Goal: Task Accomplishment & Management: Use online tool/utility

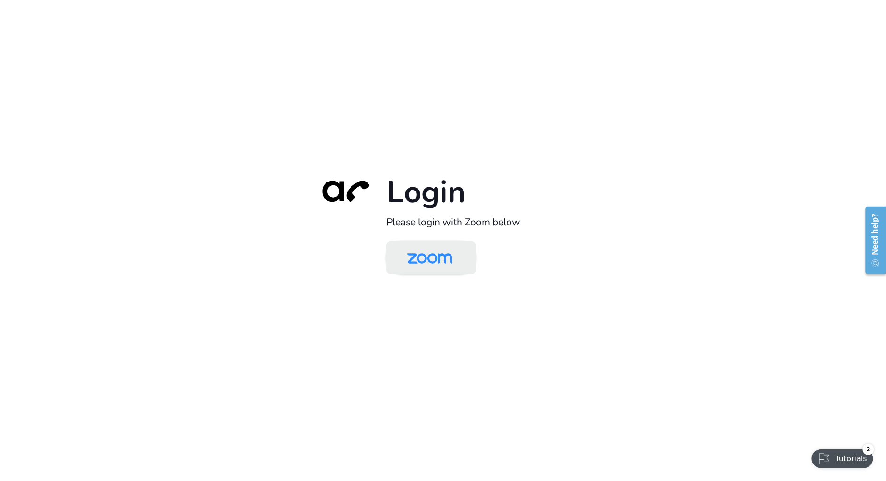
click at [422, 264] on img at bounding box center [429, 259] width 65 height 31
click at [428, 259] on img at bounding box center [429, 259] width 65 height 31
click at [411, 260] on img at bounding box center [429, 259] width 65 height 31
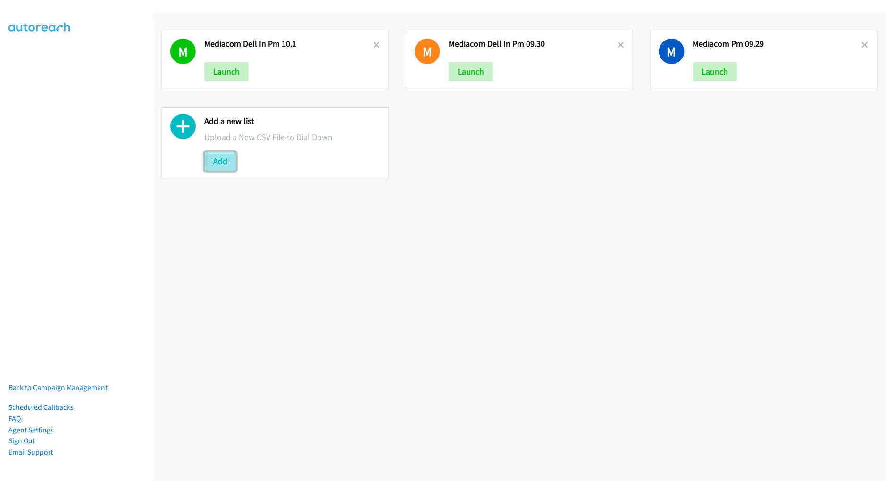
click at [223, 159] on button "Add" at bounding box center [220, 161] width 32 height 19
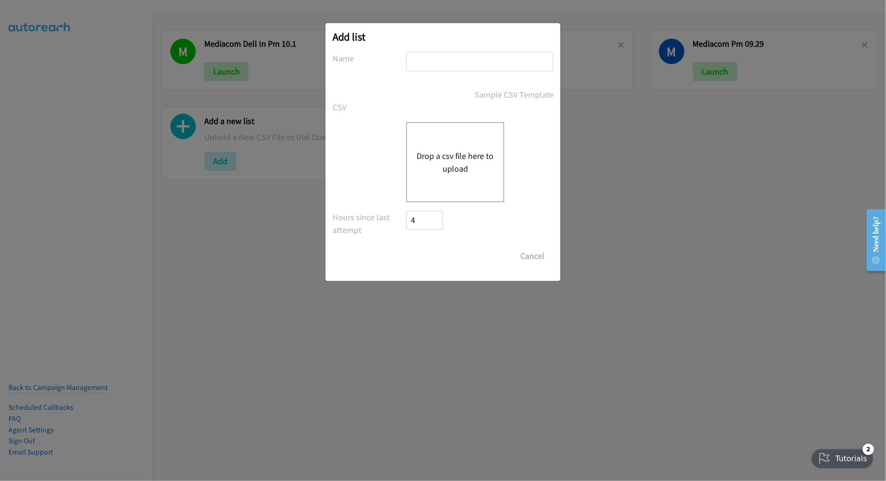
click at [439, 150] on button "Drop a csv file here to upload" at bounding box center [455, 162] width 77 height 25
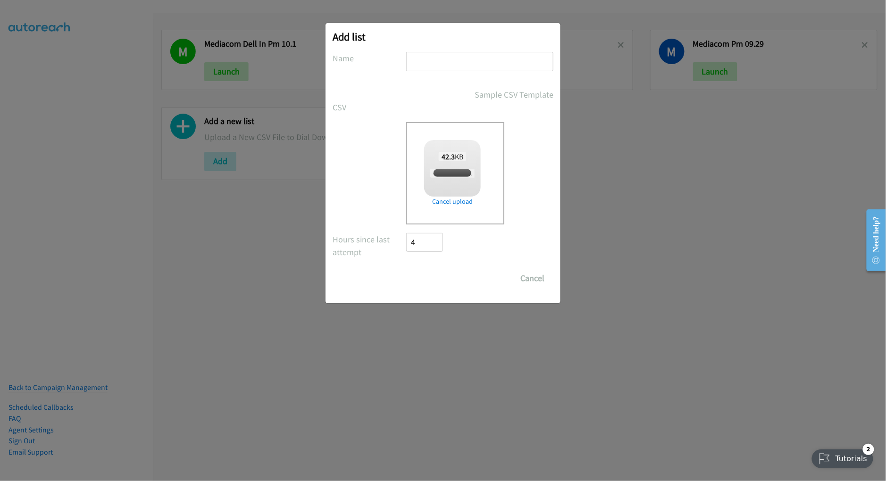
checkbox input "true"
click at [435, 63] on input "text" at bounding box center [479, 61] width 147 height 19
type input "D"
type input "CISCO OT 10.1"
click at [419, 280] on input "Save List" at bounding box center [431, 278] width 50 height 19
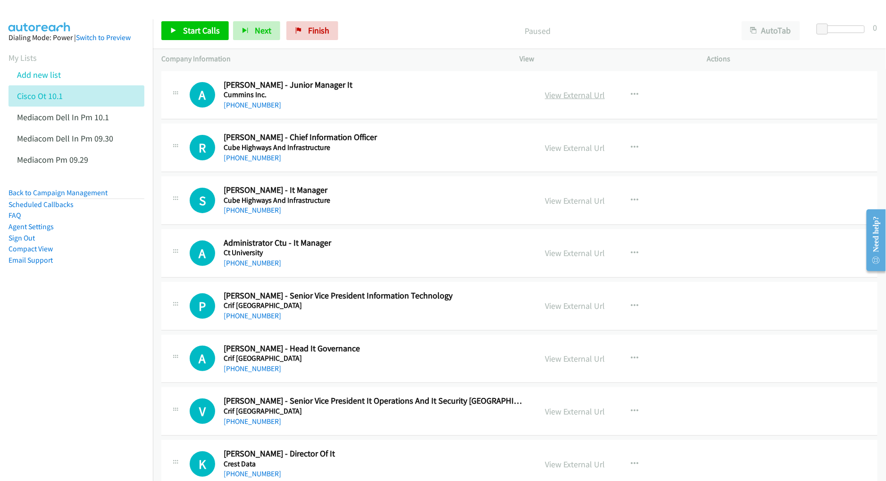
click at [584, 95] on link "View External Url" at bounding box center [575, 95] width 60 height 11
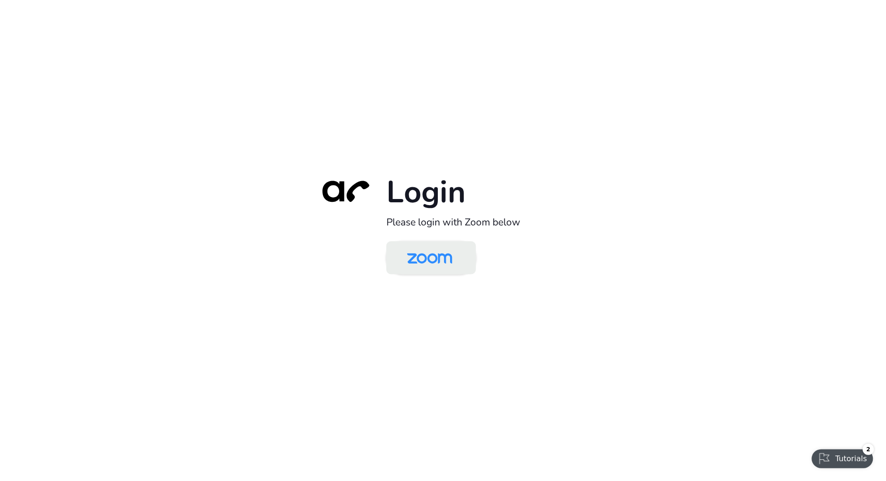
click at [415, 253] on img at bounding box center [429, 259] width 65 height 31
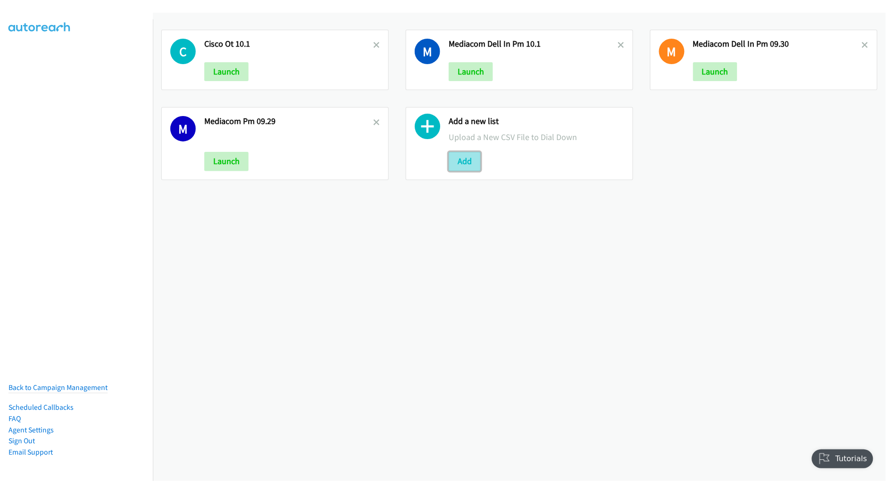
click at [456, 157] on button "Add" at bounding box center [465, 161] width 32 height 19
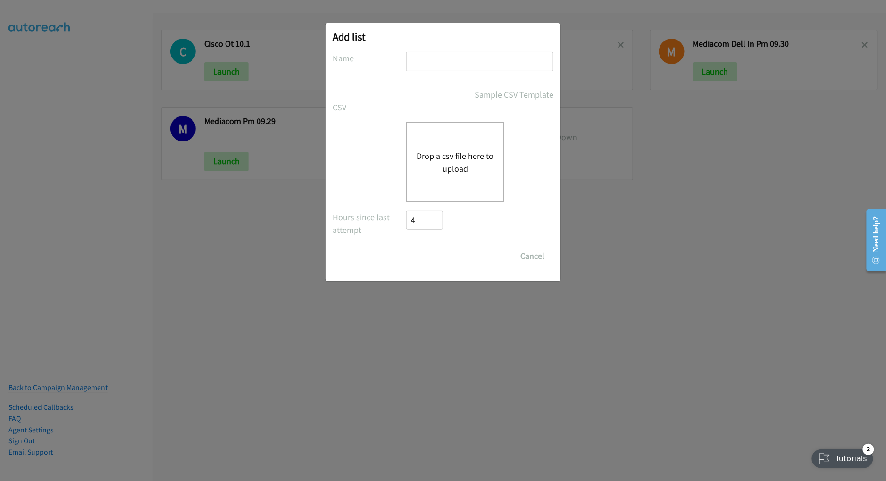
click at [440, 148] on div "Drop a csv file here to upload" at bounding box center [455, 162] width 98 height 80
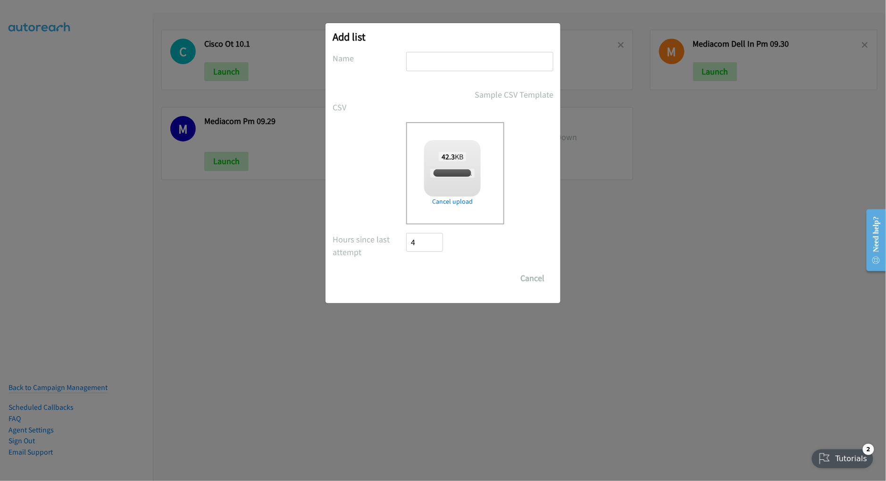
checkbox input "true"
click at [476, 61] on input "text" at bounding box center [479, 61] width 147 height 19
type input "CISCO OT CAMP 10.01"
click at [457, 201] on link "Remove file" at bounding box center [452, 202] width 57 height 10
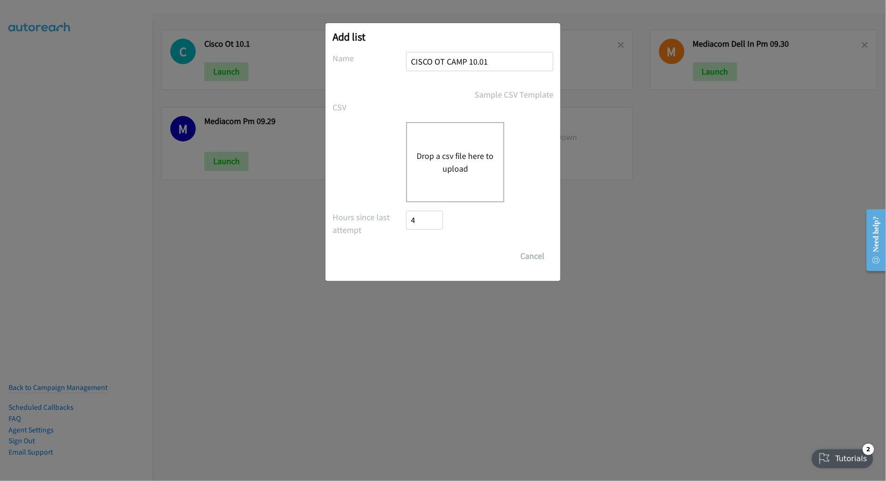
click at [449, 161] on button "Drop a csv file here to upload" at bounding box center [455, 162] width 77 height 25
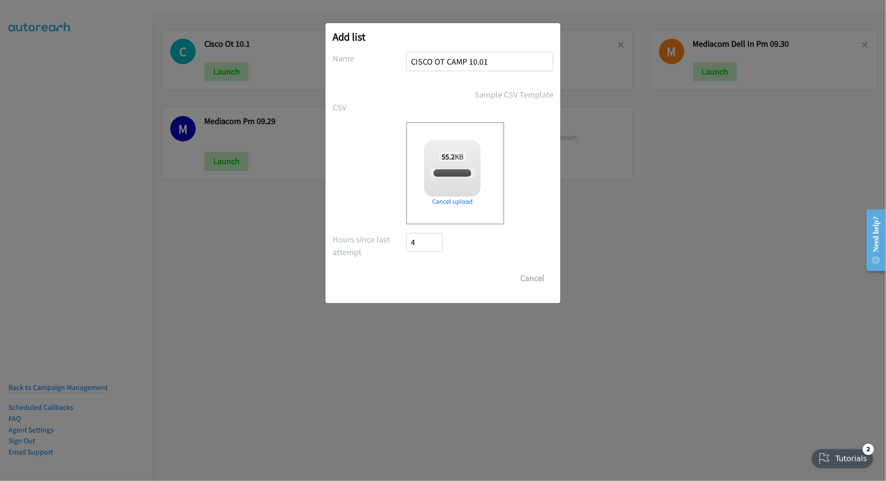
checkbox input "true"
click at [434, 279] on input "Save List" at bounding box center [431, 278] width 50 height 19
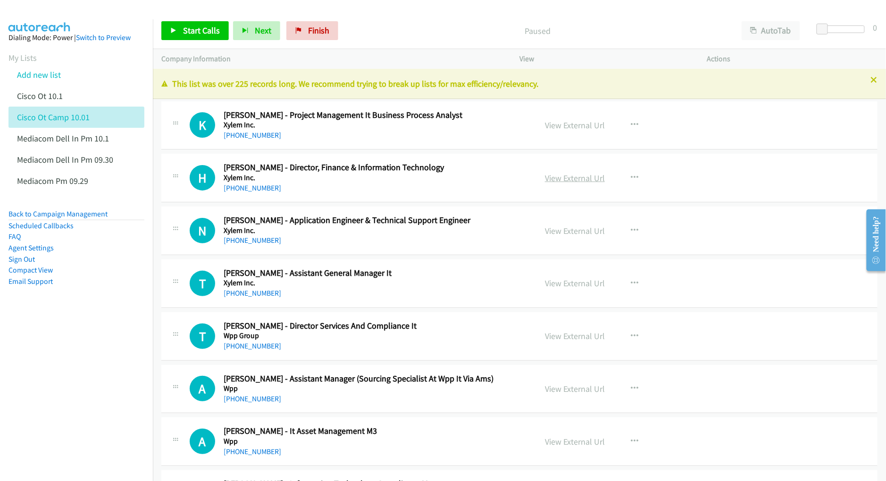
click at [558, 178] on link "View External Url" at bounding box center [575, 178] width 60 height 11
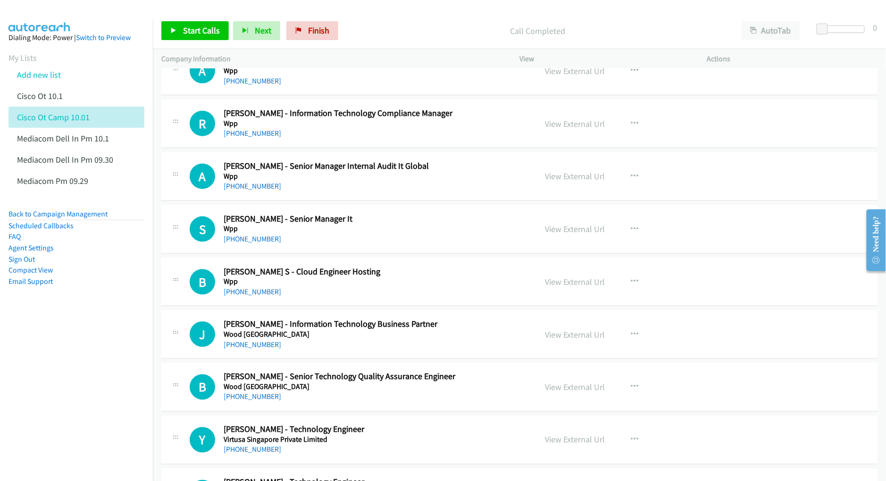
scroll to position [378, 0]
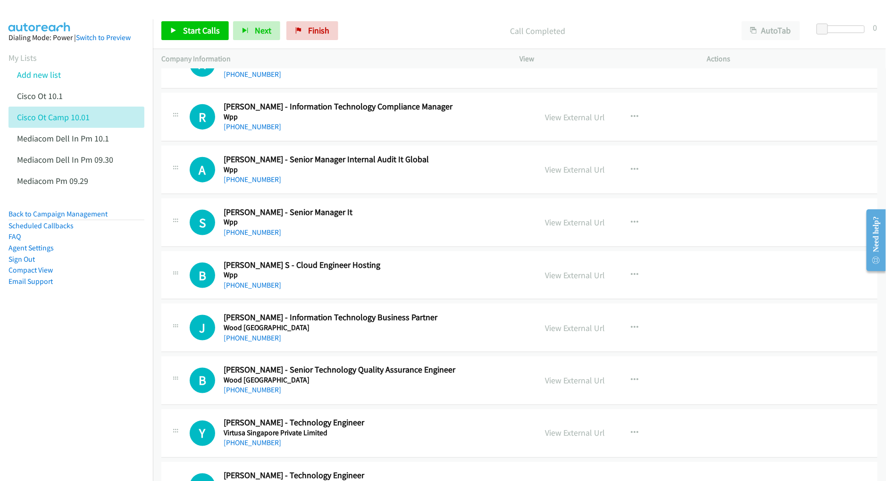
drag, startPoint x: 555, startPoint y: 219, endPoint x: 578, endPoint y: 255, distance: 42.0
click at [569, 227] on link "View External Url" at bounding box center [575, 222] width 60 height 11
click at [574, 273] on link "View External Url" at bounding box center [575, 275] width 60 height 11
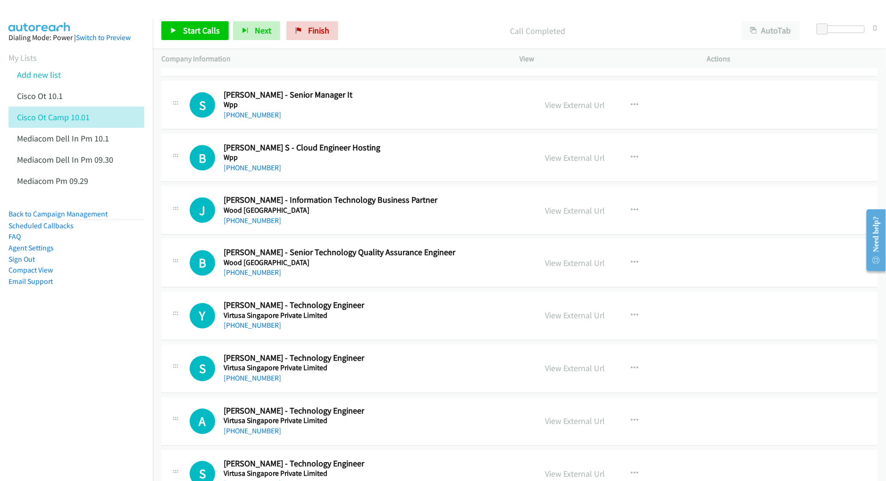
scroll to position [503, 0]
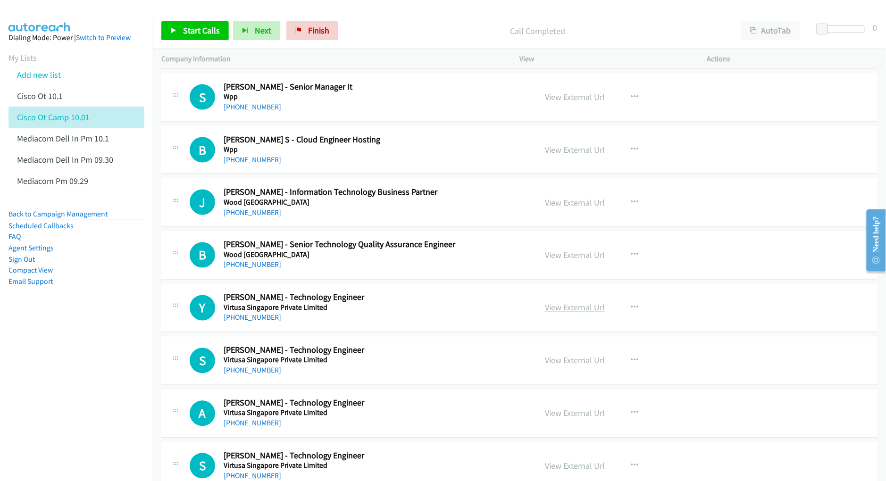
click at [565, 310] on link "View External Url" at bounding box center [575, 308] width 60 height 11
click at [565, 363] on link "View External Url" at bounding box center [575, 360] width 60 height 11
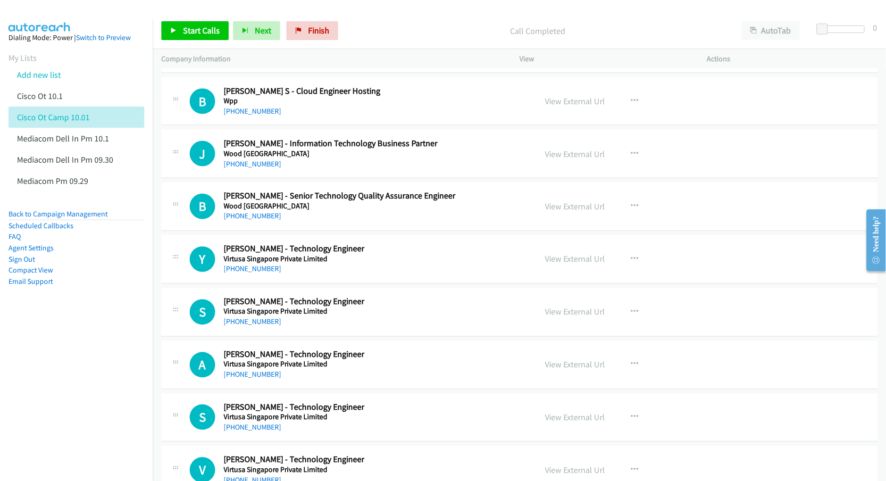
scroll to position [566, 0]
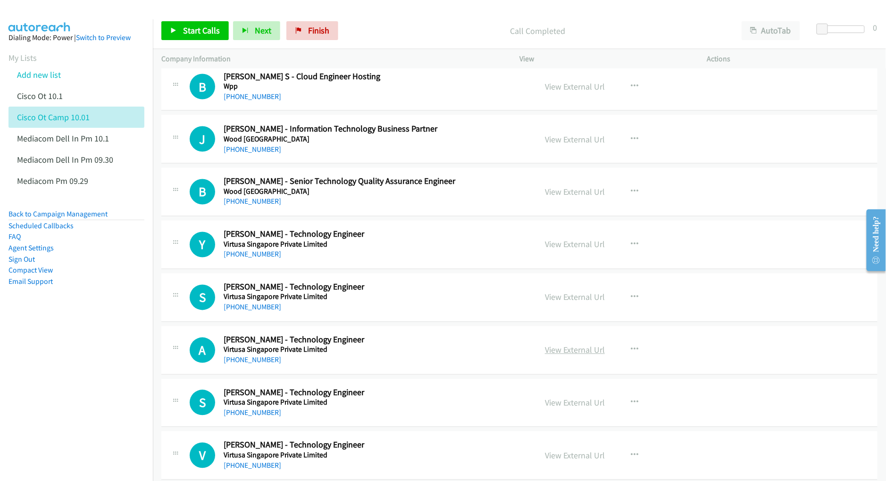
click at [577, 354] on link "View External Url" at bounding box center [575, 350] width 60 height 11
click at [579, 408] on link "View External Url" at bounding box center [575, 403] width 60 height 11
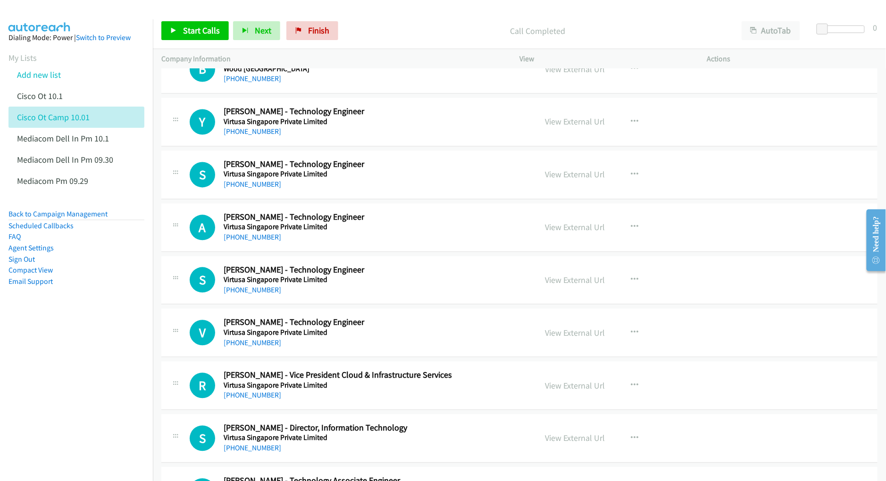
scroll to position [692, 0]
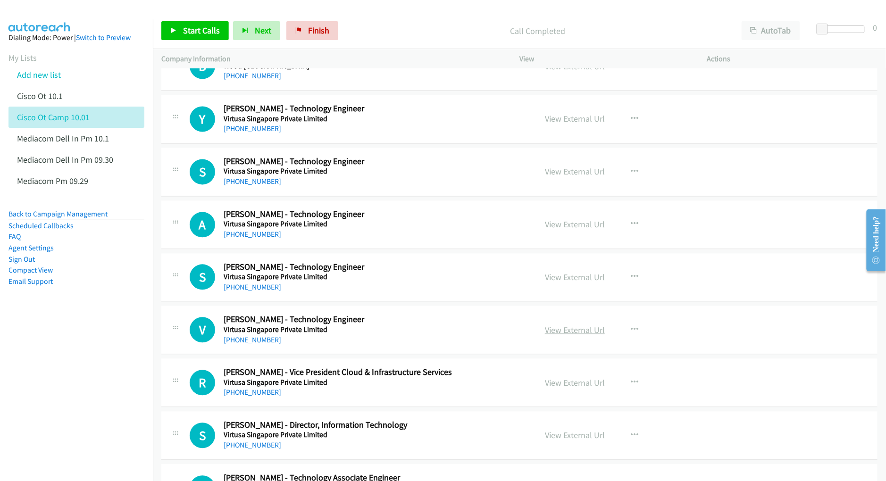
click at [570, 336] on link "View External Url" at bounding box center [575, 330] width 60 height 11
click at [559, 382] on link "View External Url" at bounding box center [575, 383] width 60 height 11
click at [560, 437] on link "View External Url" at bounding box center [575, 435] width 60 height 11
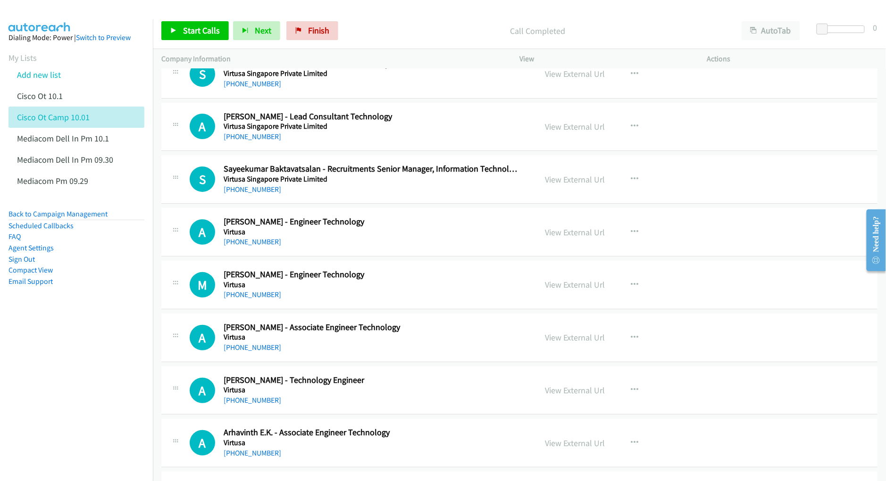
scroll to position [5287, 0]
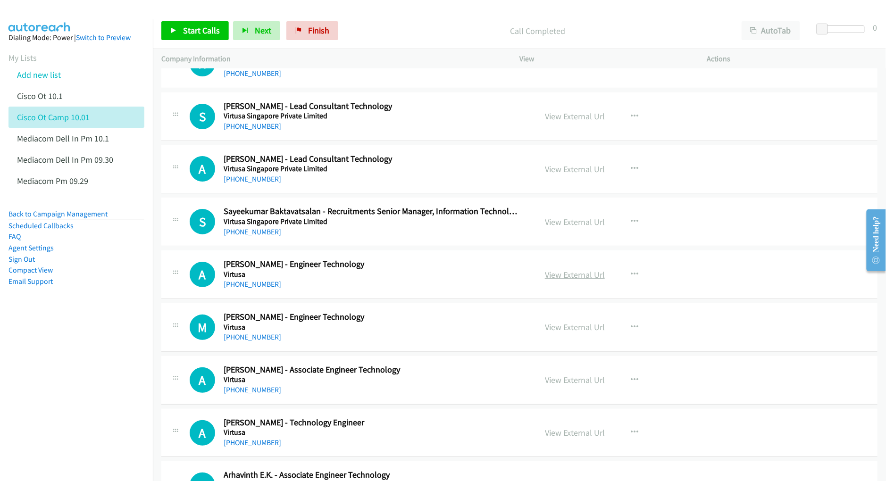
click at [568, 280] on link "View External Url" at bounding box center [575, 275] width 60 height 11
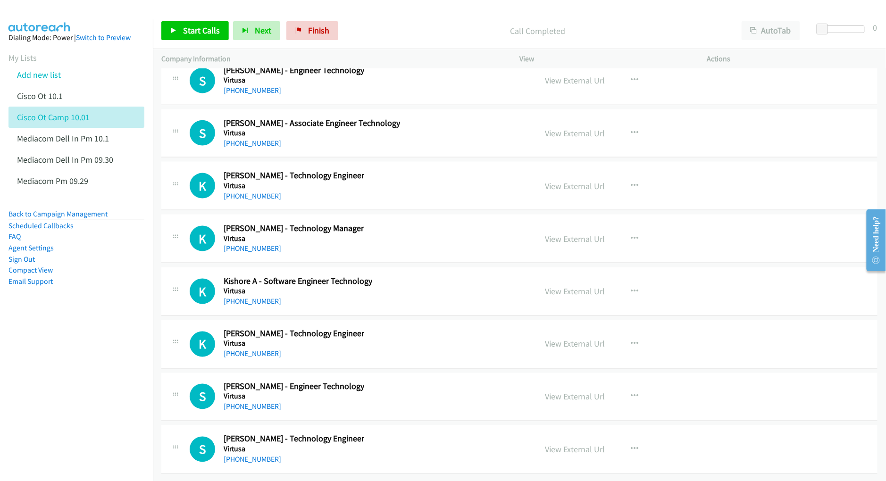
scroll to position [17788, 0]
click at [582, 445] on link "View External Url" at bounding box center [575, 450] width 60 height 11
click at [561, 392] on link "View External Url" at bounding box center [575, 397] width 60 height 11
click at [549, 339] on link "View External Url" at bounding box center [575, 344] width 60 height 11
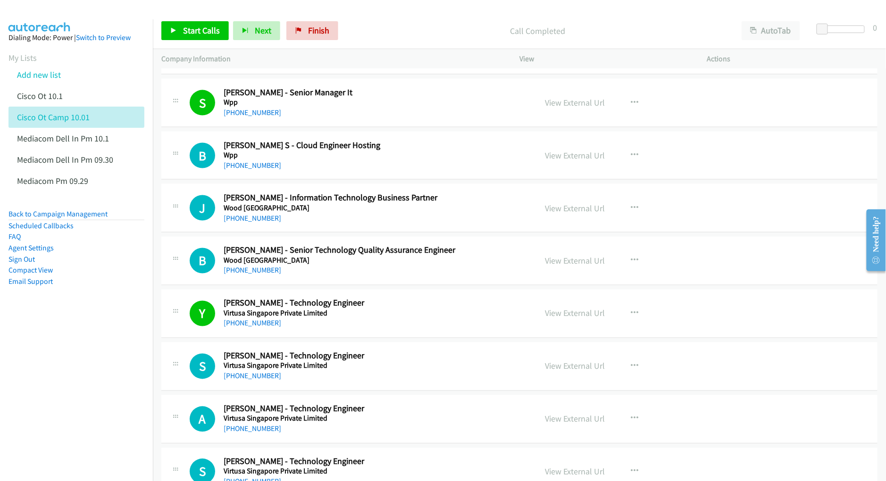
scroll to position [503, 0]
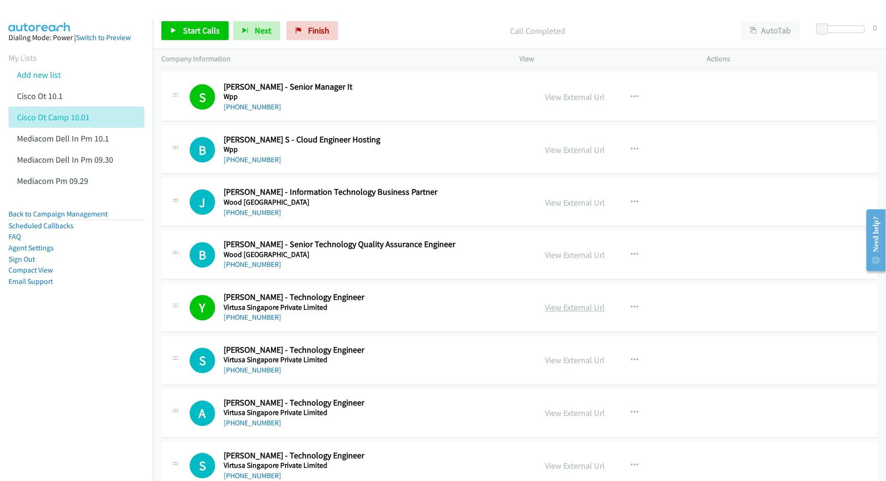
click at [561, 310] on link "View External Url" at bounding box center [575, 308] width 60 height 11
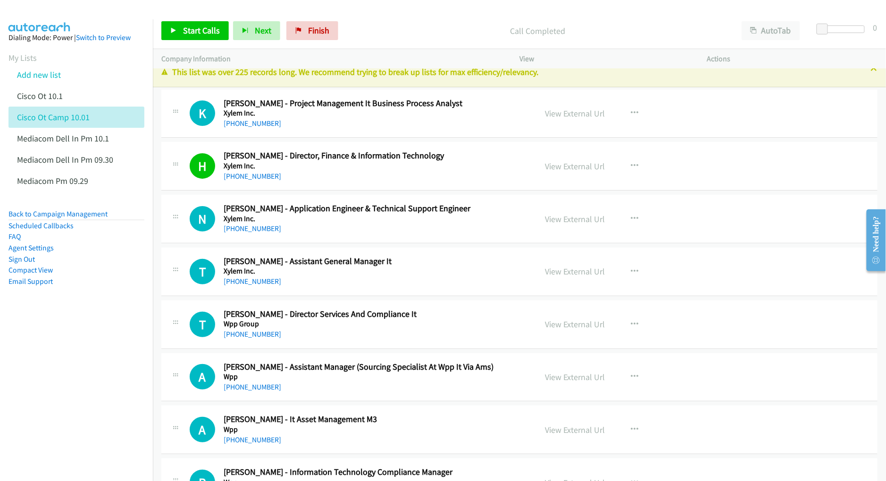
scroll to position [0, 0]
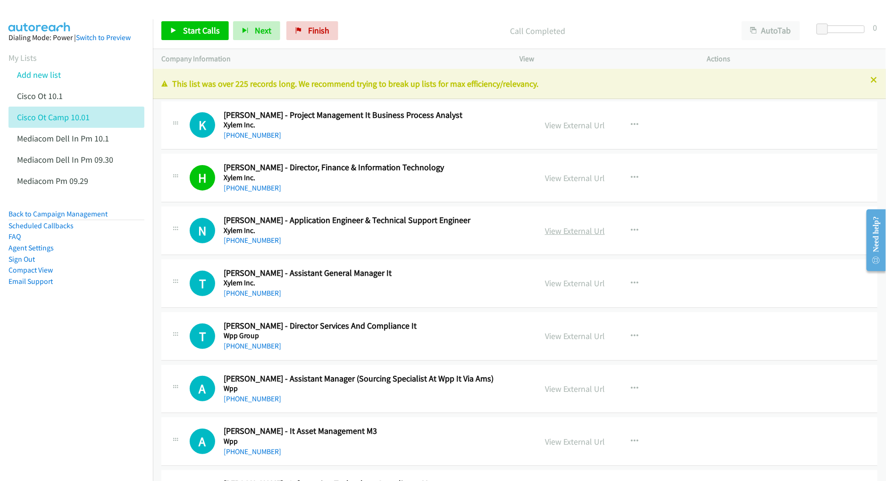
click at [565, 229] on link "View External Url" at bounding box center [575, 231] width 60 height 11
click at [581, 288] on link "View External Url" at bounding box center [575, 283] width 60 height 11
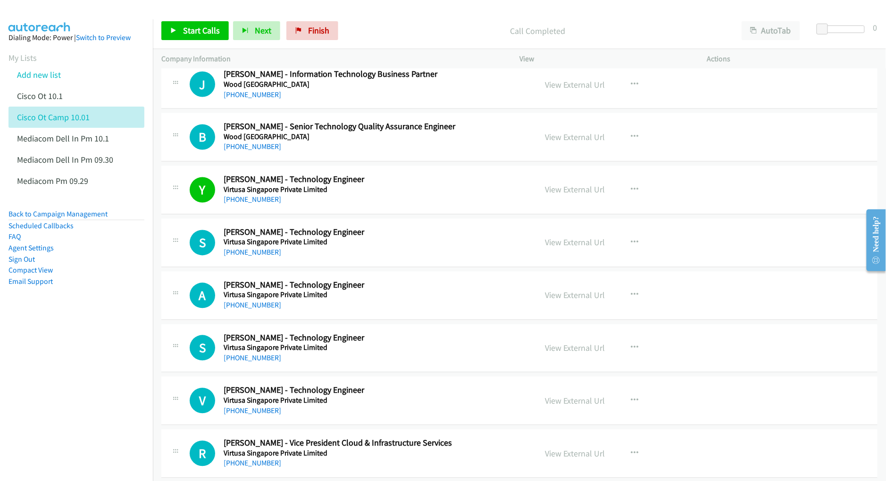
scroll to position [629, 0]
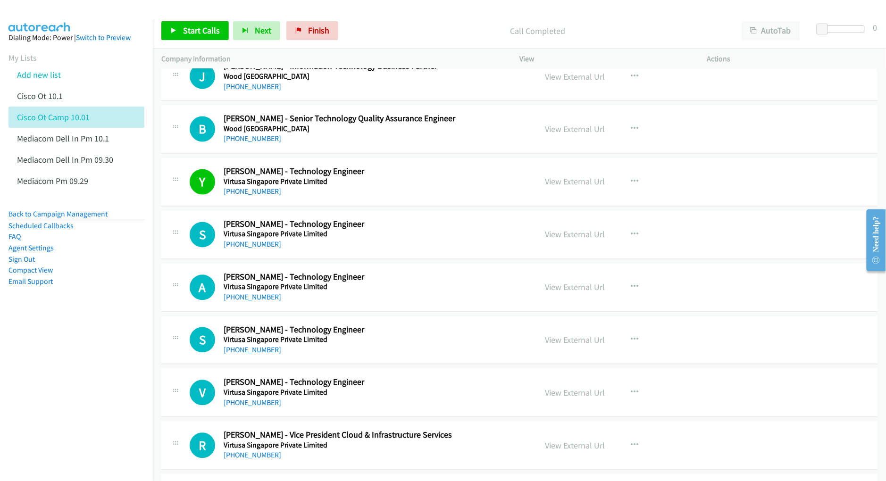
click at [88, 329] on aside "Dialing Mode: Power | Switch to Preview My Lists Add new list Cisco Ot 10.1 Cis…" at bounding box center [76, 174] width 153 height 311
click at [112, 347] on nav "Dialing Mode: Power | Switch to Preview My Lists Add new list Cisco Ot 10.1 Cis…" at bounding box center [76, 259] width 153 height 481
click at [246, 249] on link "[PHONE_NUMBER]" at bounding box center [253, 244] width 58 height 9
click at [103, 358] on nav "Dialing Mode: Power | Switch to Preview My Lists Add new list Cisco Ot 10.1 Cis…" at bounding box center [76, 259] width 153 height 481
click at [252, 299] on link "[PHONE_NUMBER]" at bounding box center [253, 297] width 58 height 9
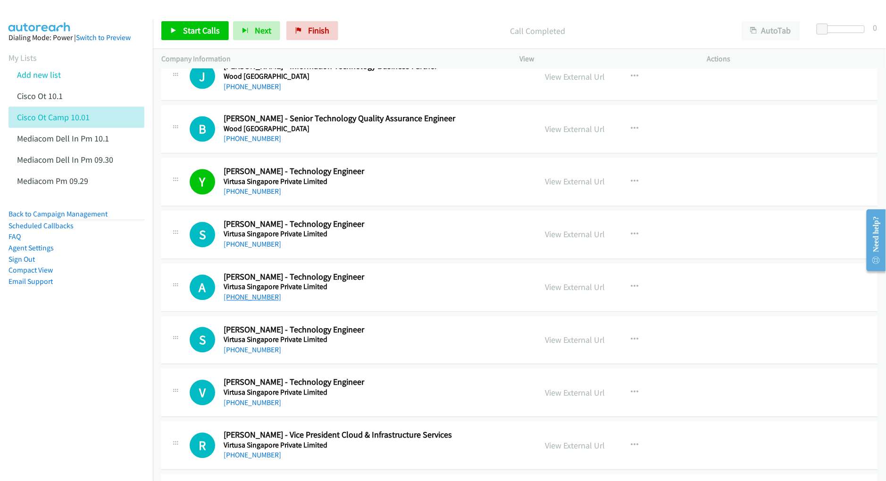
click at [246, 297] on link "[PHONE_NUMBER]" at bounding box center [253, 297] width 58 height 9
click at [93, 341] on nav "Dialing Mode: Power | Switch to Preview My Lists Add new list Cisco Ot 10.1 Cis…" at bounding box center [76, 259] width 153 height 481
click at [251, 355] on link "[PHONE_NUMBER]" at bounding box center [253, 350] width 58 height 9
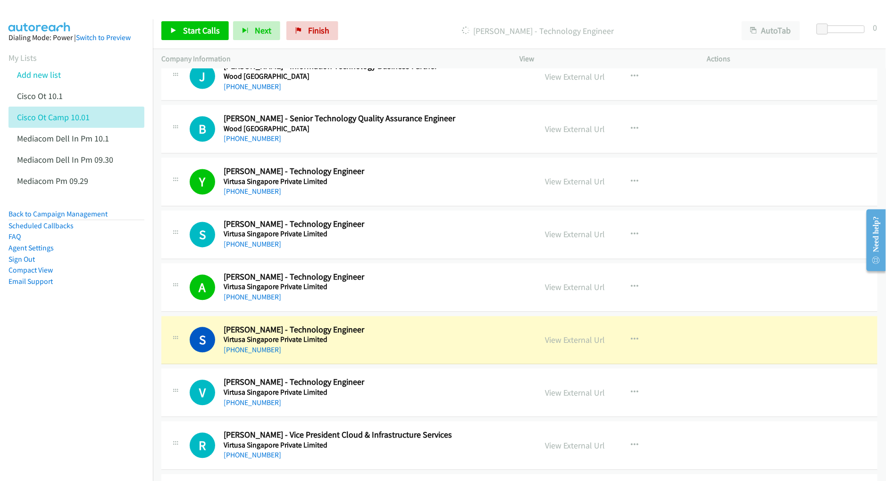
drag, startPoint x: 50, startPoint y: 354, endPoint x: 61, endPoint y: 354, distance: 11.3
click at [50, 354] on nav "Dialing Mode: Power | Switch to Preview My Lists Add new list Cisco Ot 10.1 Cis…" at bounding box center [76, 259] width 153 height 481
click at [562, 342] on link "View External Url" at bounding box center [575, 340] width 60 height 11
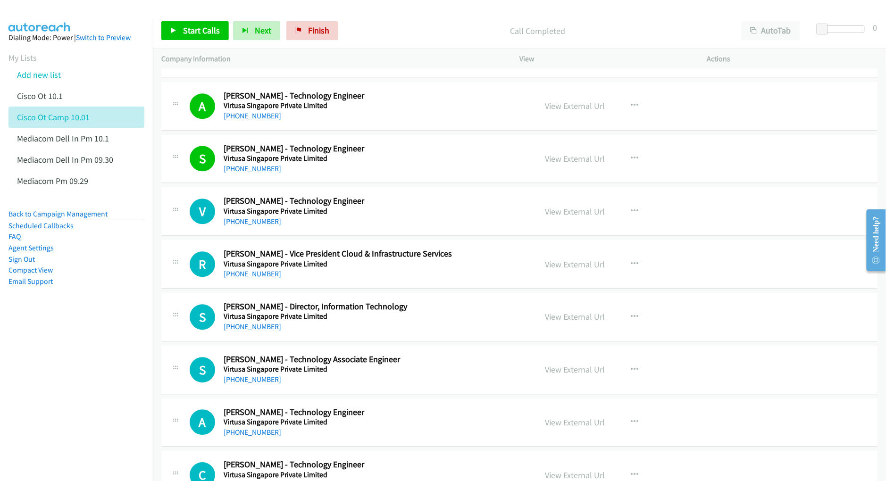
scroll to position [818, 0]
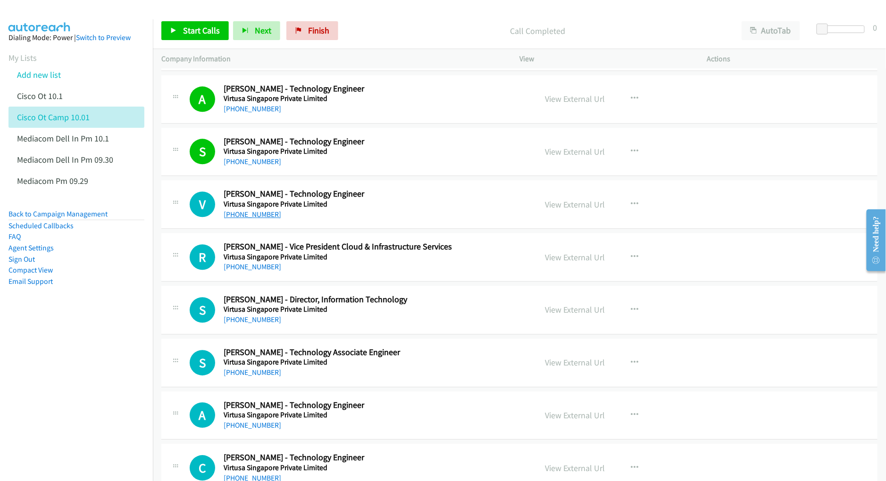
click at [259, 214] on link "[PHONE_NUMBER]" at bounding box center [253, 214] width 58 height 9
click at [557, 206] on link "View External Url" at bounding box center [575, 204] width 60 height 11
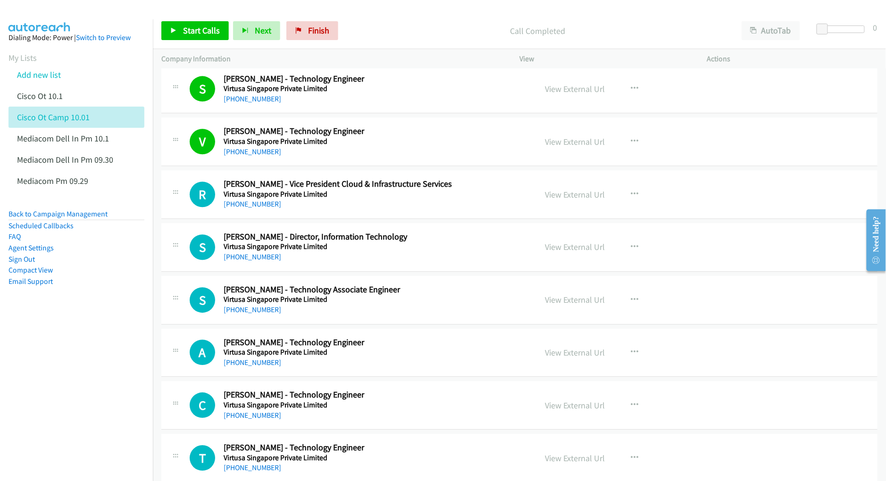
scroll to position [944, 0]
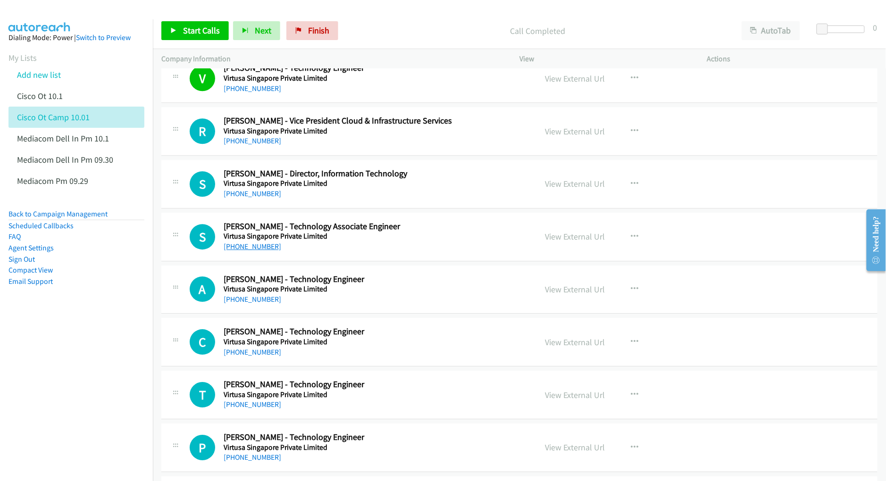
click at [258, 251] on link "[PHONE_NUMBER]" at bounding box center [253, 246] width 58 height 9
drag, startPoint x: 38, startPoint y: 385, endPoint x: 232, endPoint y: 363, distance: 195.2
click at [40, 385] on nav "Dialing Mode: Power | Switch to Preview My Lists Add new list Cisco Ot 10.1 Cis…" at bounding box center [76, 259] width 153 height 481
click at [264, 302] on link "[PHONE_NUMBER]" at bounding box center [253, 299] width 58 height 9
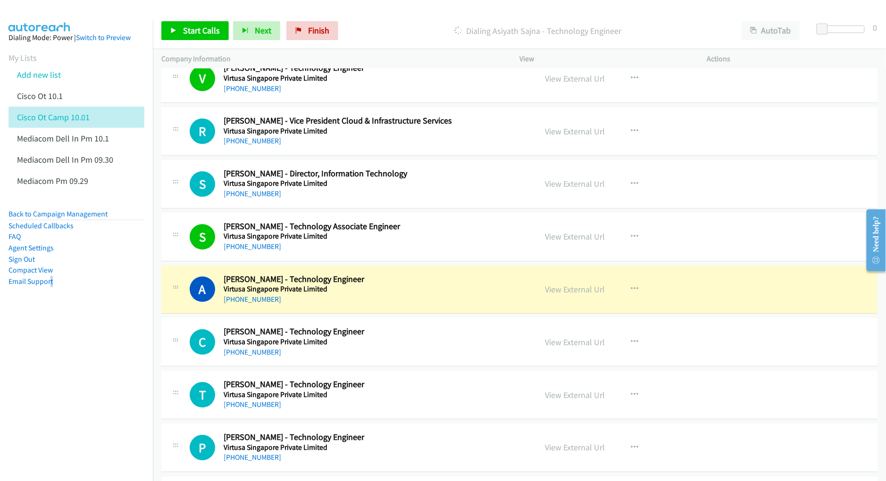
click at [53, 396] on nav "Dialing Mode: Power | Switch to Preview My Lists Add new list Cisco Ot 10.1 Cis…" at bounding box center [76, 259] width 153 height 481
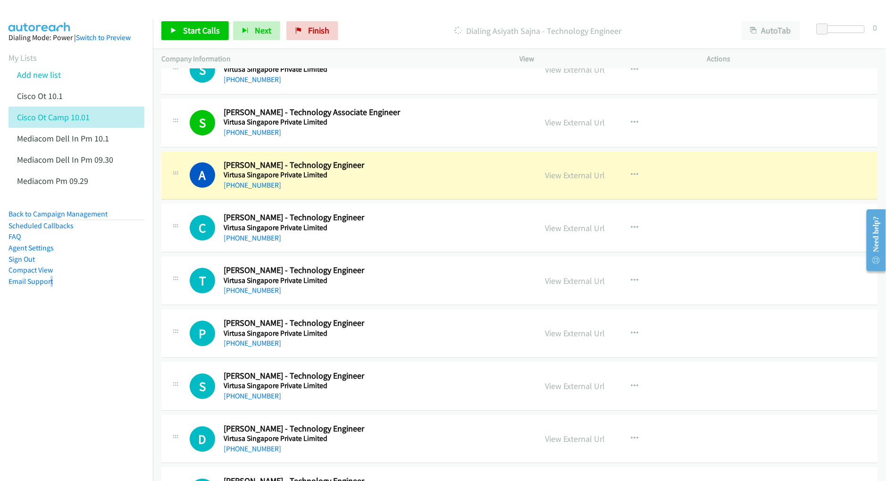
scroll to position [1070, 0]
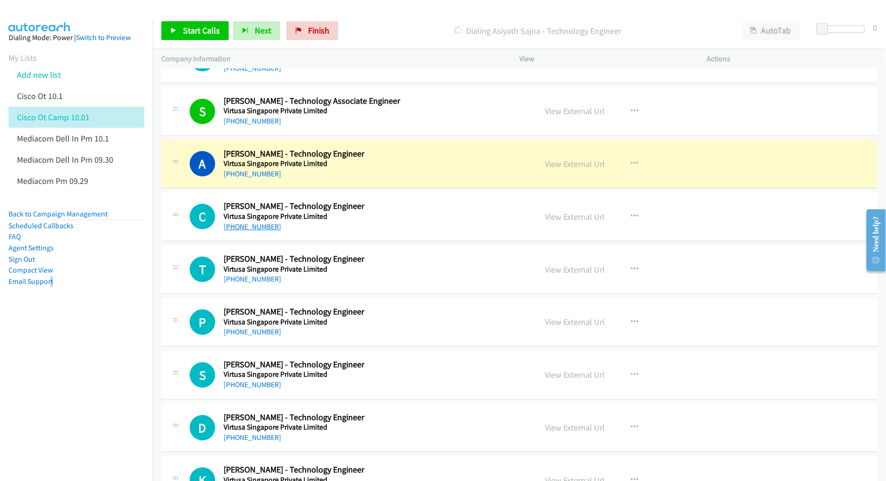
click at [256, 231] on link "[PHONE_NUMBER]" at bounding box center [253, 226] width 58 height 9
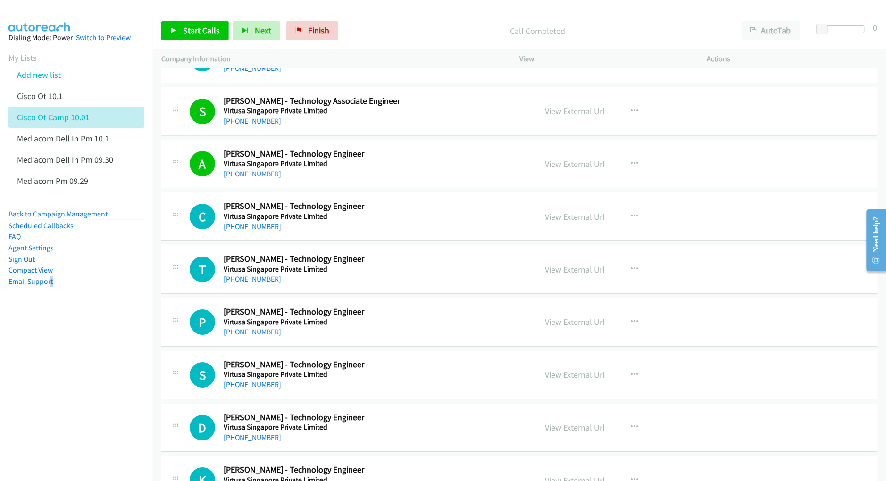
click at [93, 407] on nav "Dialing Mode: Power | Switch to Preview My Lists Add new list Cisco Ot 10.1 Cis…" at bounding box center [76, 259] width 153 height 481
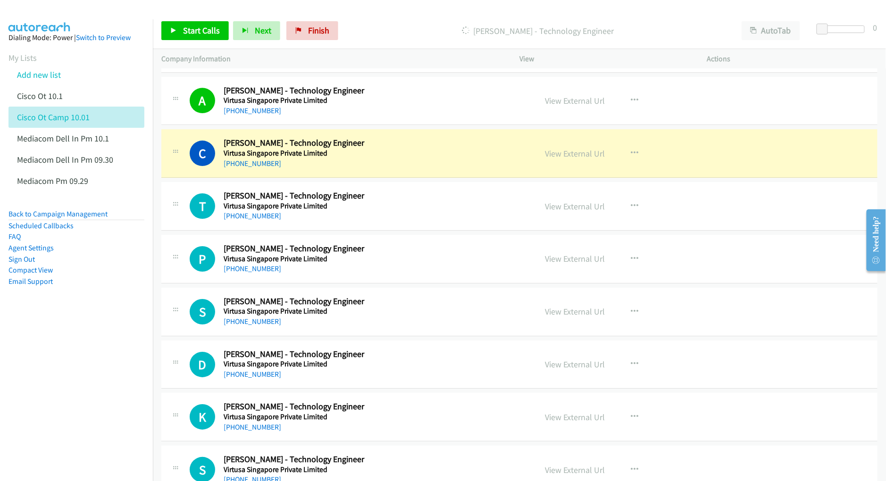
scroll to position [1196, 0]
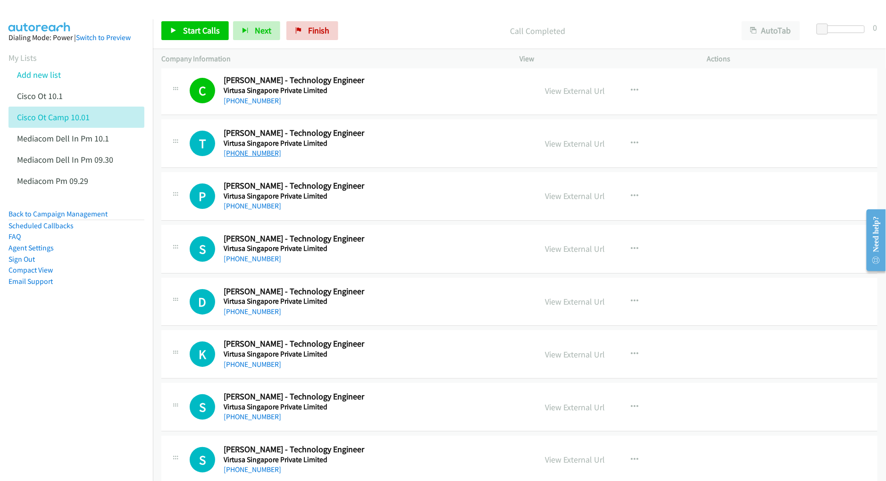
drag, startPoint x: 247, startPoint y: 159, endPoint x: 252, endPoint y: 152, distance: 8.3
click at [247, 158] on link "[PHONE_NUMBER]" at bounding box center [253, 153] width 58 height 9
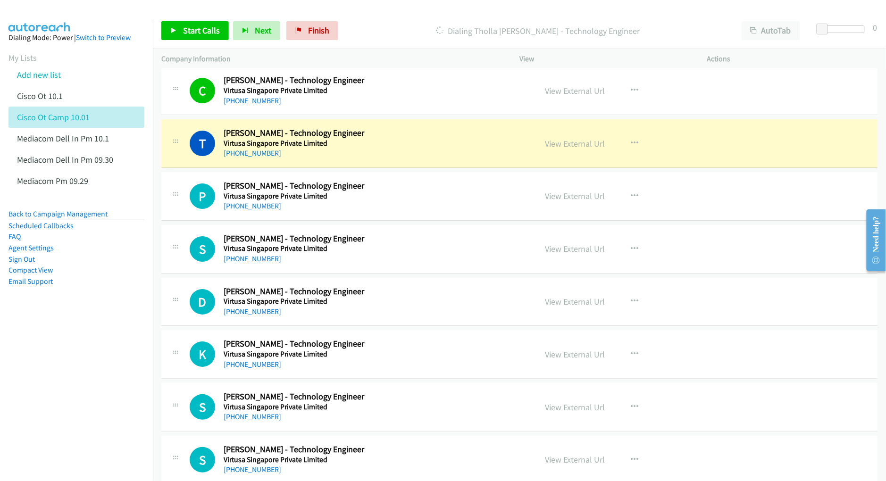
click at [99, 372] on nav "Dialing Mode: Power | Switch to Preview My Lists Add new list Cisco Ot 10.1 Cis…" at bounding box center [76, 259] width 153 height 481
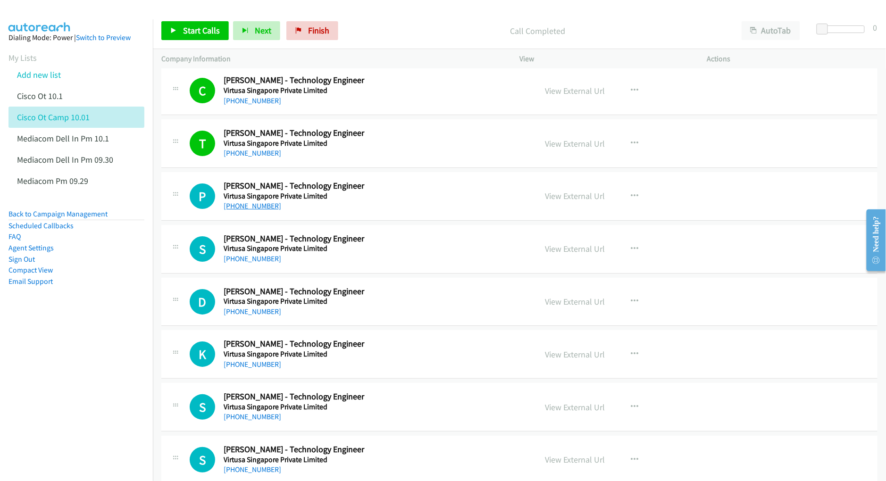
click at [244, 208] on link "[PHONE_NUMBER]" at bounding box center [253, 206] width 58 height 9
click at [31, 424] on nav "Dialing Mode: Power | Switch to Preview My Lists Add new list Cisco Ot 10.1 Cis…" at bounding box center [76, 259] width 153 height 481
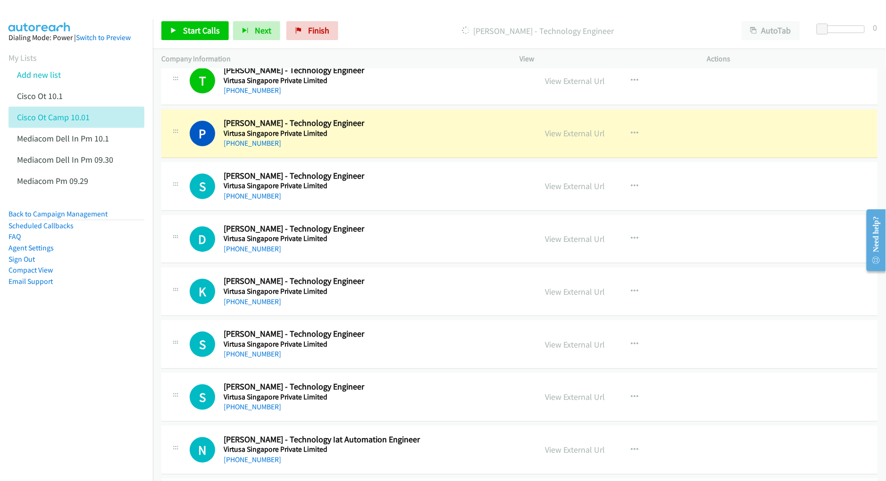
scroll to position [1322, 0]
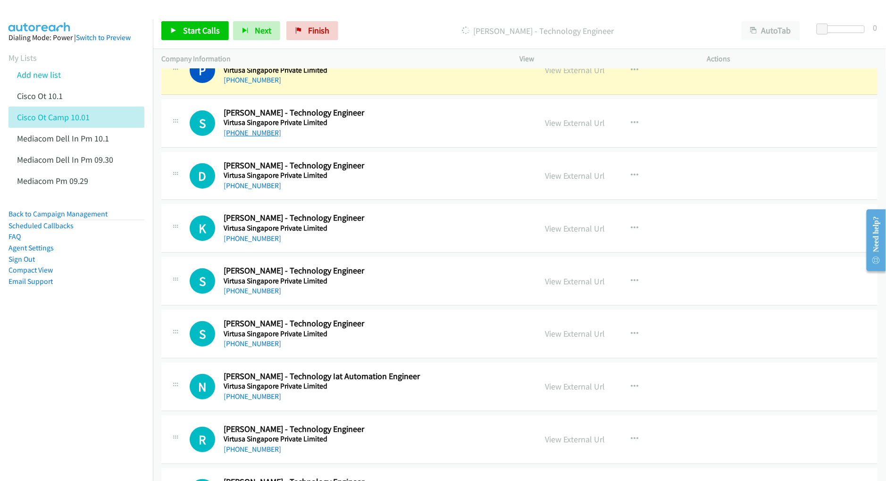
click at [259, 135] on link "[PHONE_NUMBER]" at bounding box center [253, 132] width 58 height 9
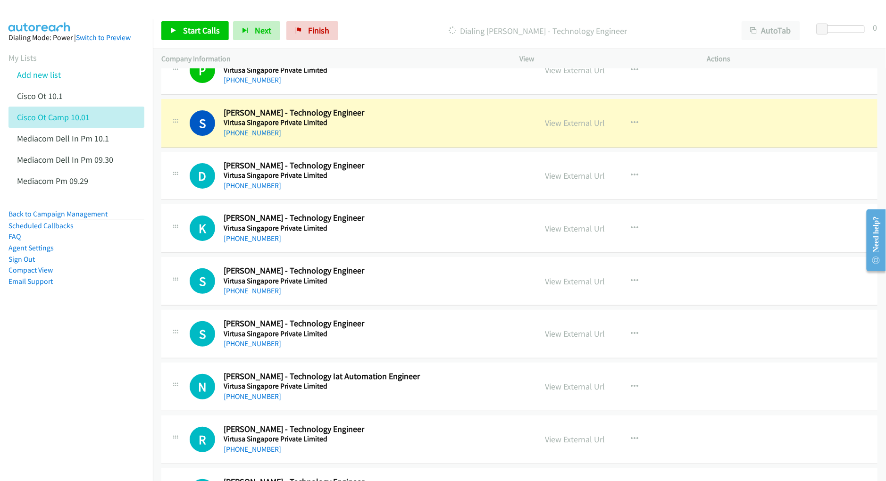
click at [45, 401] on nav "Dialing Mode: Power | Switch to Preview My Lists Add new list Cisco Ot 10.1 Cis…" at bounding box center [76, 259] width 153 height 481
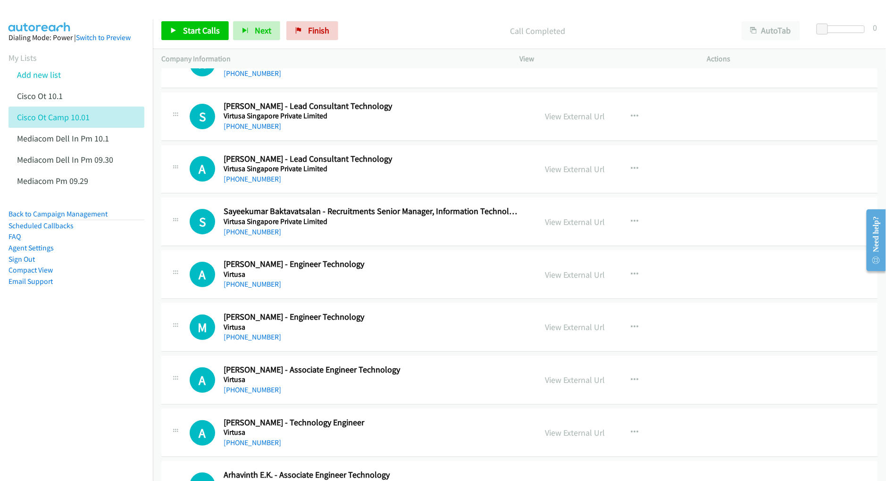
scroll to position [5223, 0]
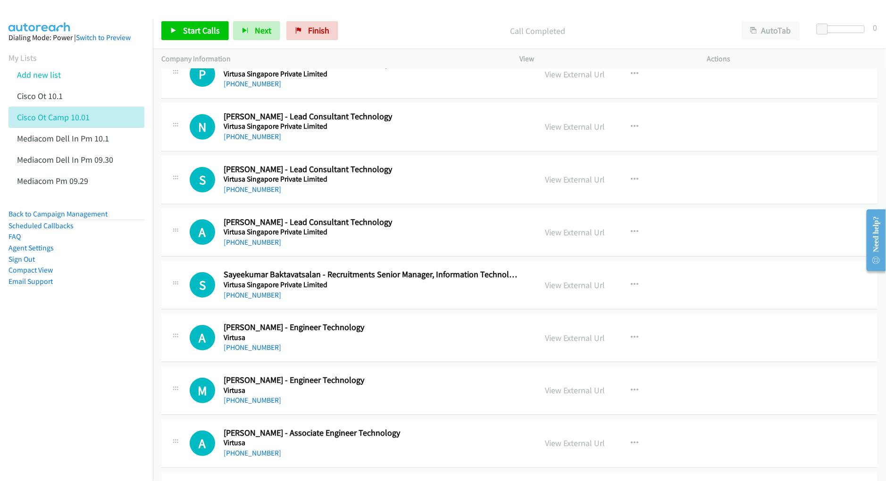
click at [61, 391] on nav "Dialing Mode: Power | Switch to Preview My Lists Add new list Cisco Ot 10.1 Cis…" at bounding box center [76, 259] width 153 height 481
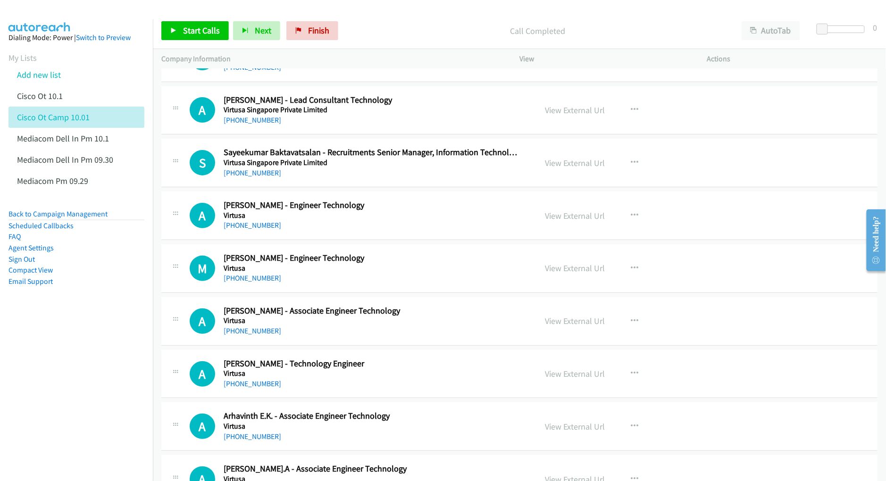
scroll to position [5349, 0]
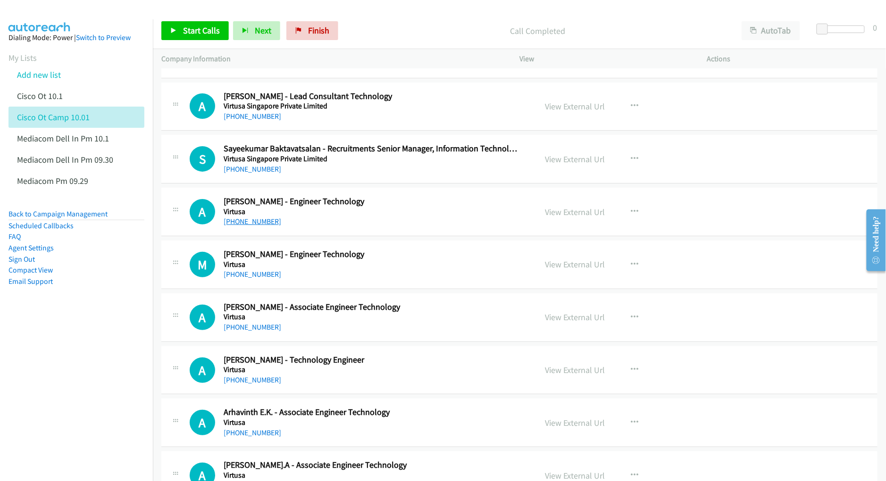
click at [255, 226] on link "[PHONE_NUMBER]" at bounding box center [253, 221] width 58 height 9
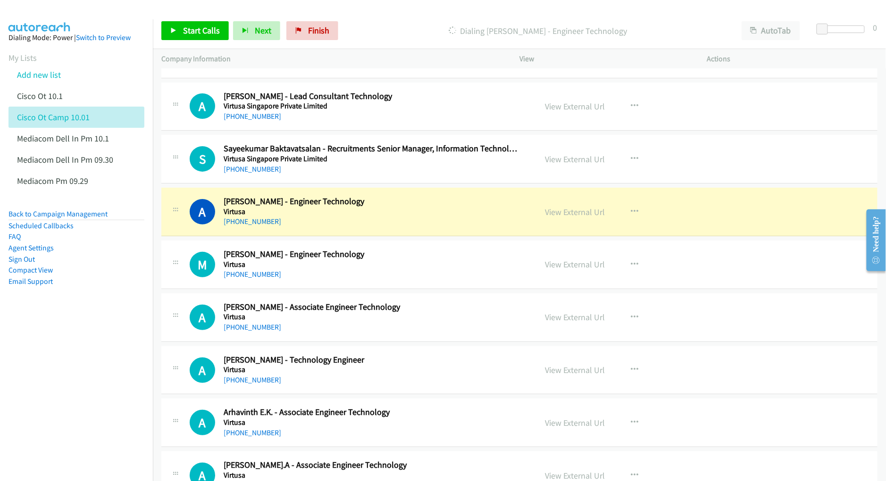
drag, startPoint x: 248, startPoint y: 292, endPoint x: 248, endPoint y: 262, distance: 29.3
click at [248, 279] on link "[PHONE_NUMBER]" at bounding box center [253, 274] width 58 height 9
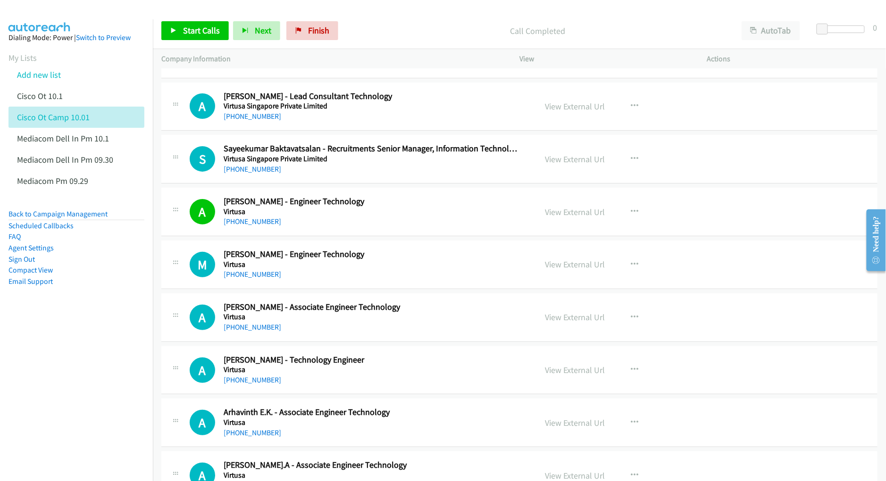
drag, startPoint x: 46, startPoint y: 380, endPoint x: 61, endPoint y: 367, distance: 19.1
click at [46, 380] on nav "Dialing Mode: Power | Switch to Preview My Lists Add new list Cisco Ot 10.1 Cis…" at bounding box center [76, 259] width 153 height 481
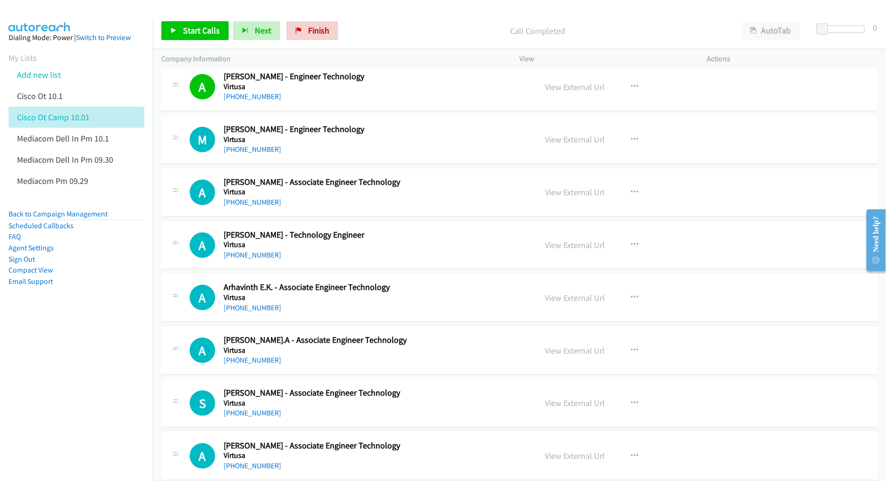
scroll to position [5475, 0]
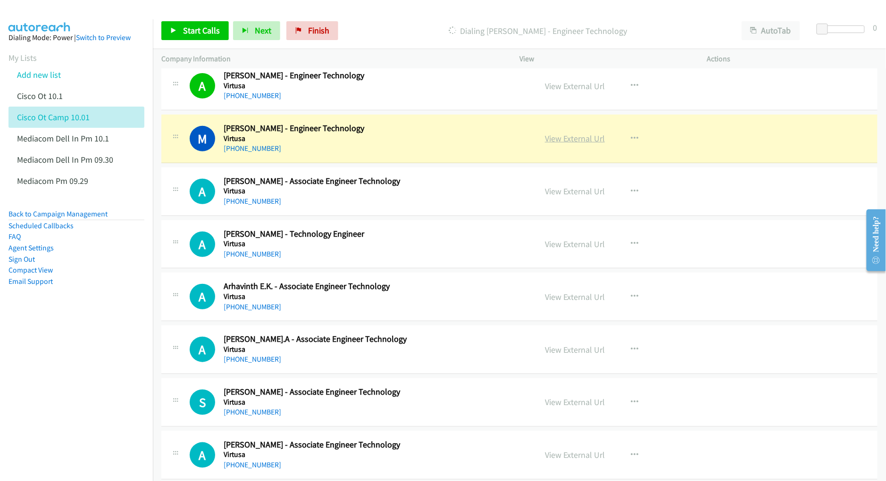
click at [566, 144] on link "View External Url" at bounding box center [575, 138] width 60 height 11
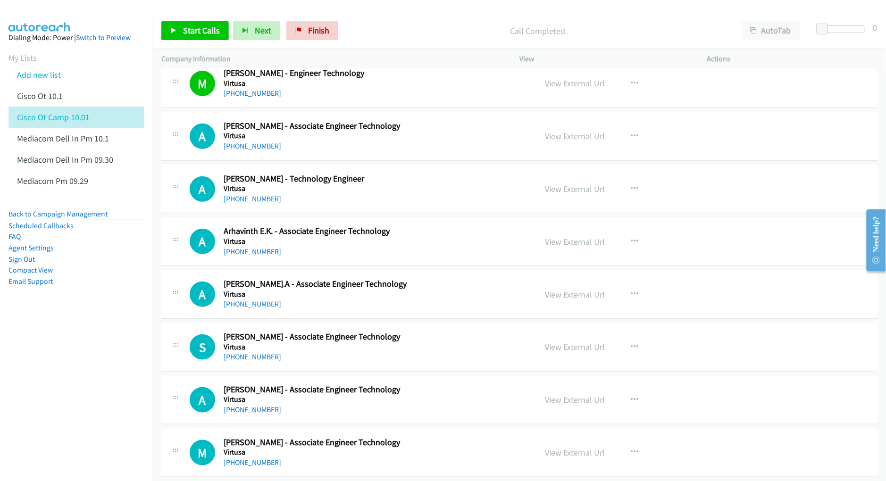
scroll to position [5538, 0]
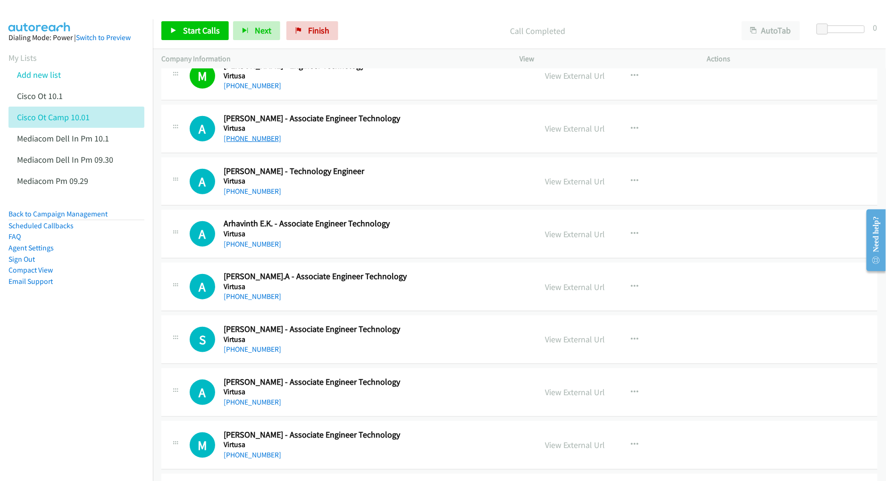
click at [269, 143] on link "[PHONE_NUMBER]" at bounding box center [253, 138] width 58 height 9
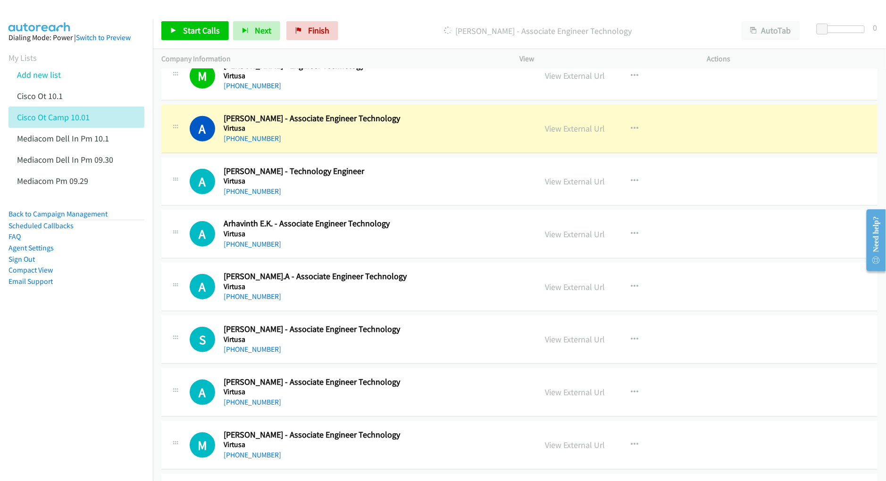
click at [93, 329] on aside "Dialing Mode: Power | Switch to Preview My Lists Add new list Cisco Ot 10.1 Cis…" at bounding box center [76, 174] width 153 height 311
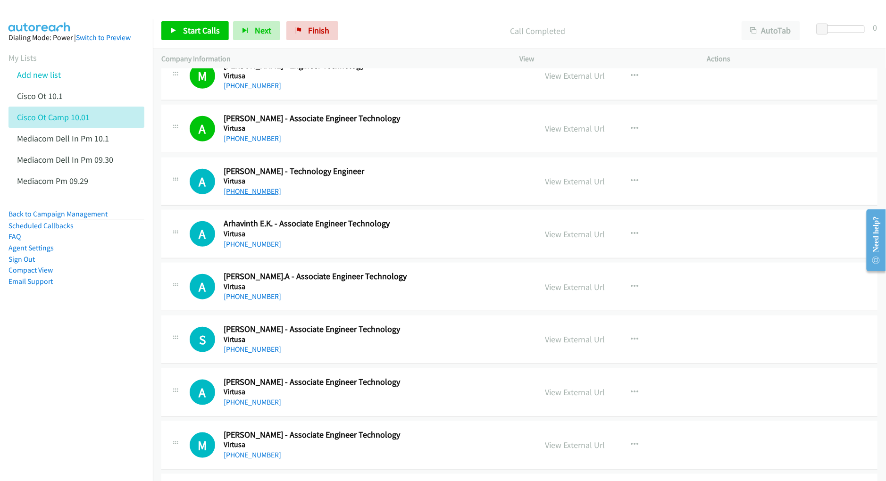
click at [261, 196] on link "[PHONE_NUMBER]" at bounding box center [253, 191] width 58 height 9
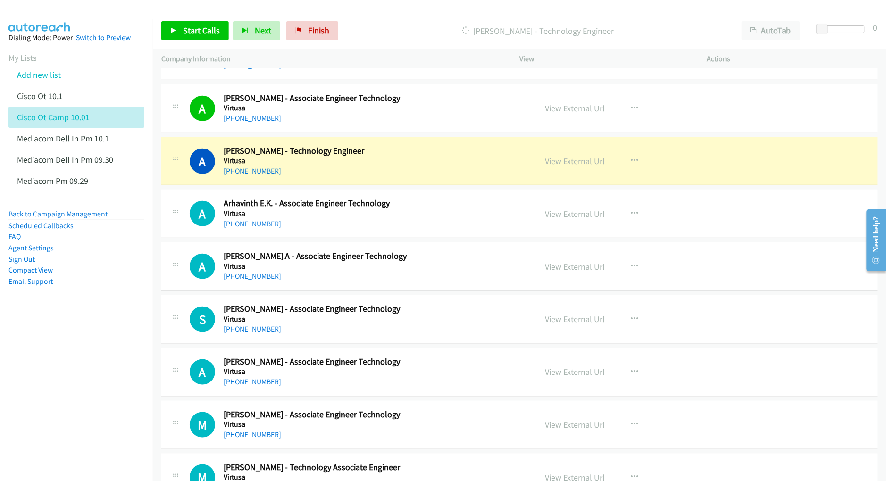
scroll to position [5601, 0]
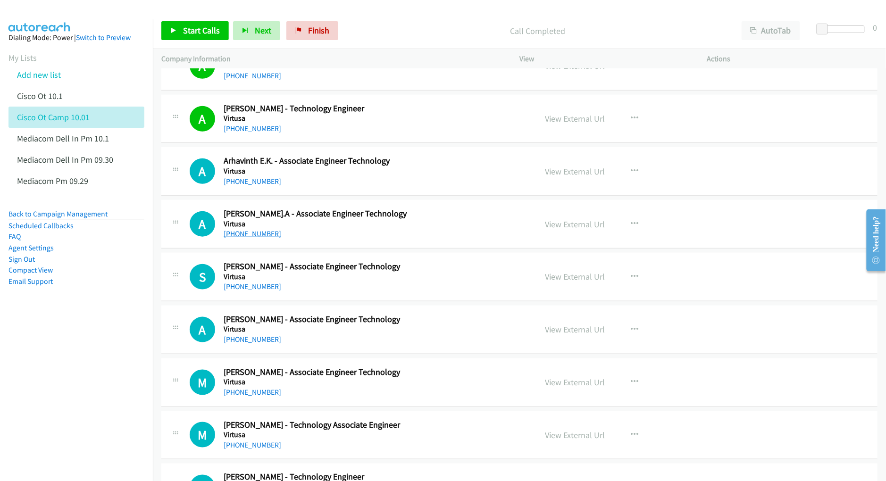
click at [269, 238] on link "[PHONE_NUMBER]" at bounding box center [253, 233] width 58 height 9
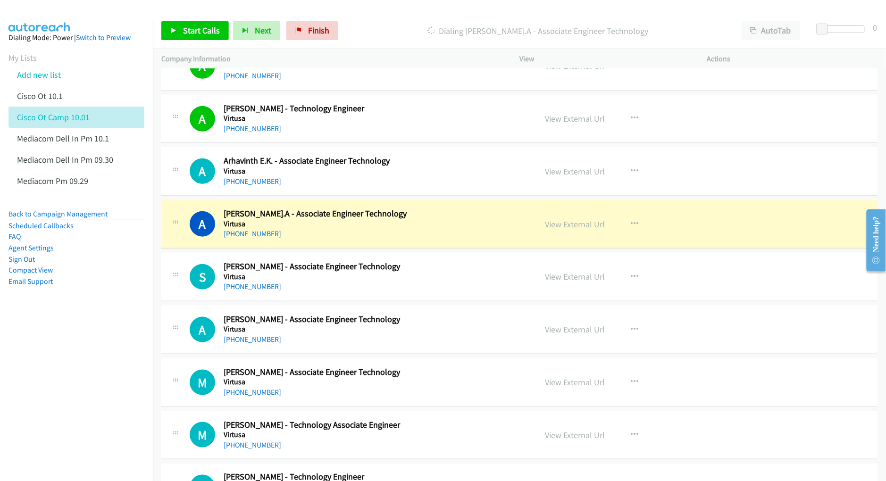
click at [101, 369] on nav "Dialing Mode: Power | Switch to Preview My Lists Add new list Cisco Ot 10.1 Cis…" at bounding box center [76, 259] width 153 height 481
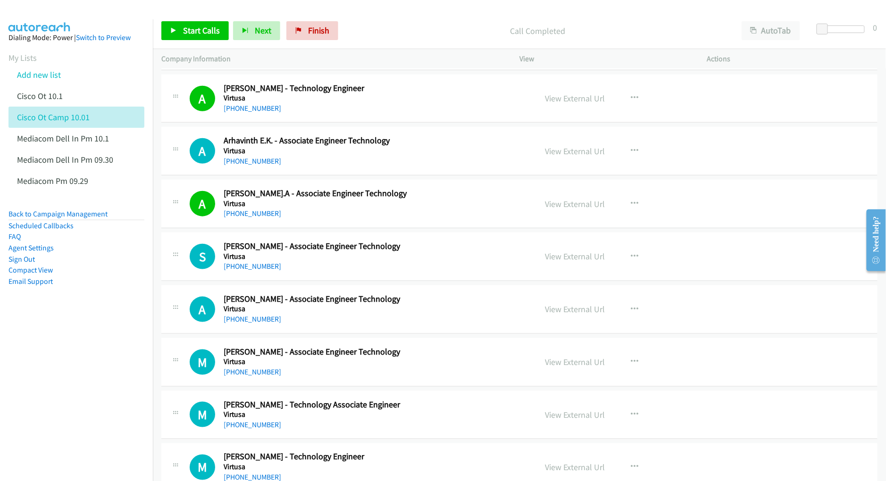
scroll to position [5664, 0]
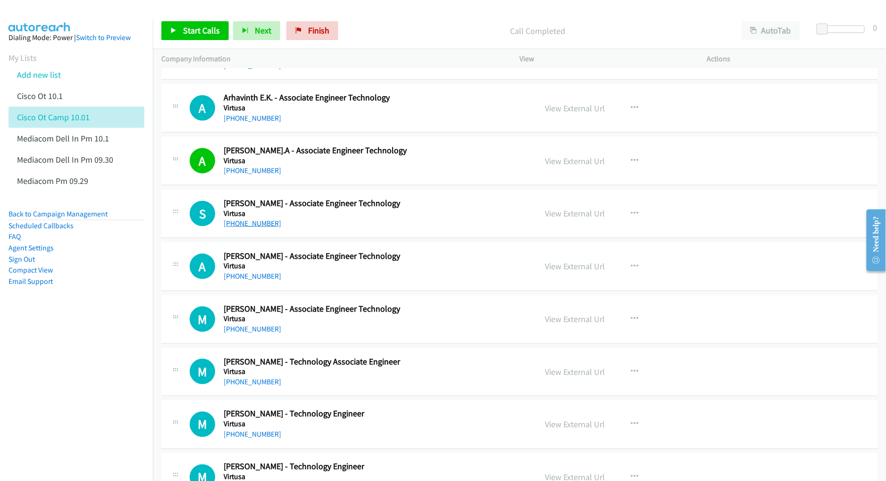
click at [255, 228] on link "[PHONE_NUMBER]" at bounding box center [253, 223] width 58 height 9
click at [74, 397] on nav "Dialing Mode: Power | Switch to Preview My Lists Add new list Cisco Ot 10.1 Cis…" at bounding box center [76, 259] width 153 height 481
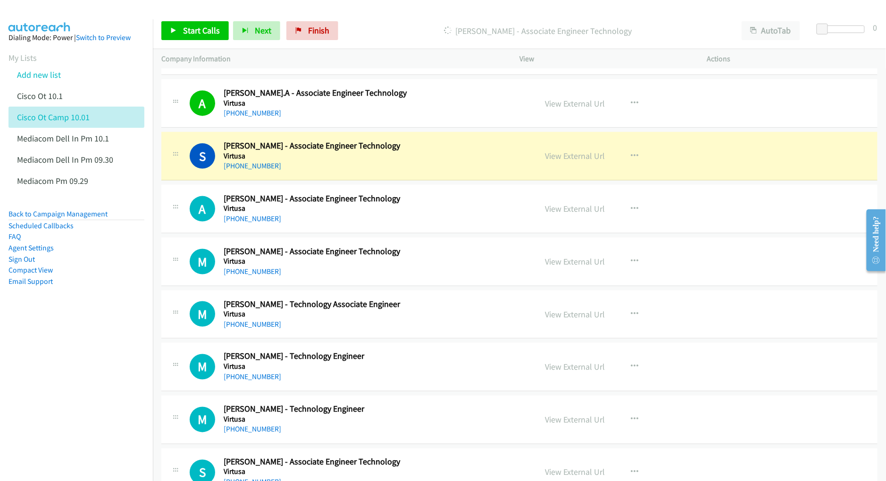
scroll to position [5727, 0]
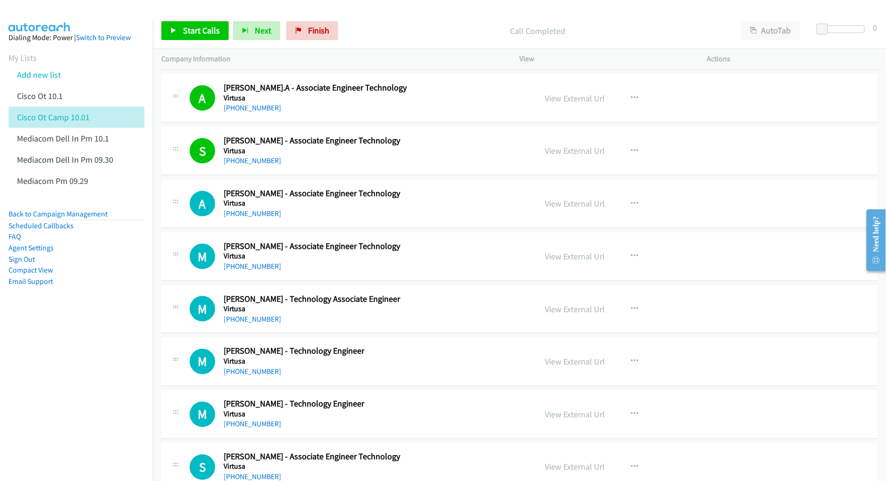
drag, startPoint x: 110, startPoint y: 362, endPoint x: 140, endPoint y: 355, distance: 30.4
click at [110, 362] on nav "Dialing Mode: Power | Switch to Preview My Lists Add new list Cisco Ot 10.1 Cis…" at bounding box center [76, 259] width 153 height 481
click at [267, 271] on link "[PHONE_NUMBER]" at bounding box center [253, 266] width 58 height 9
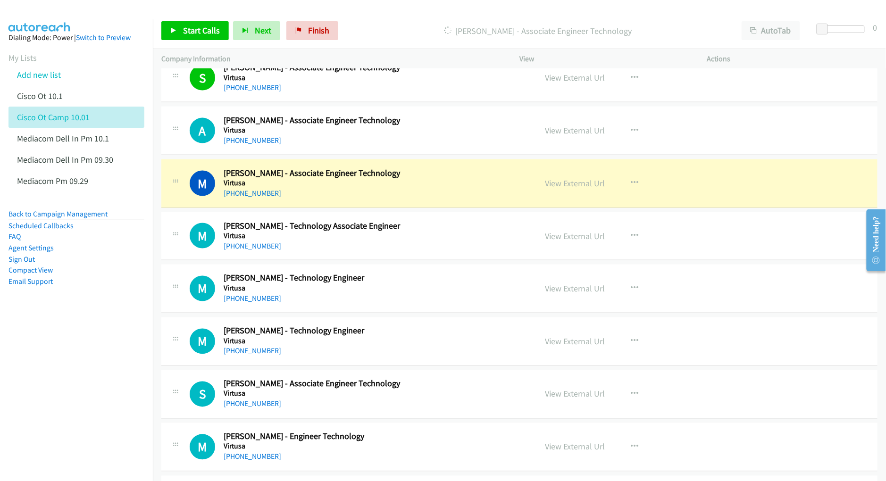
scroll to position [5853, 0]
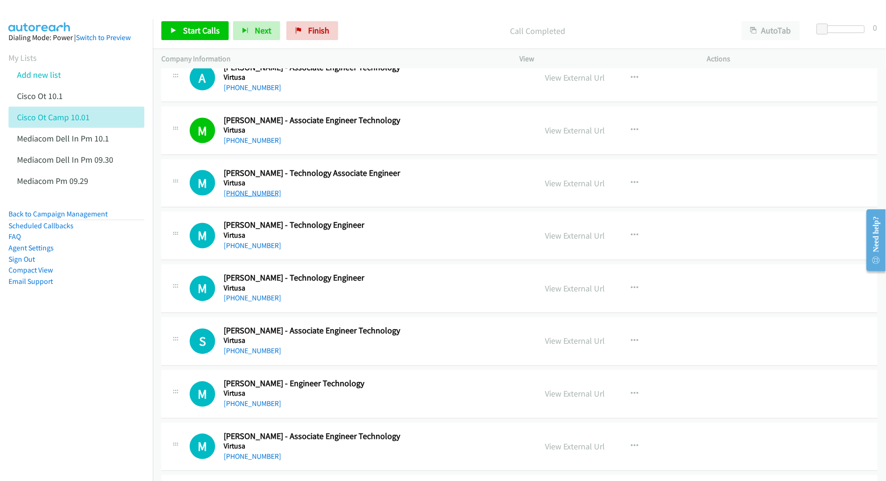
click at [252, 198] on link "[PHONE_NUMBER]" at bounding box center [253, 193] width 58 height 9
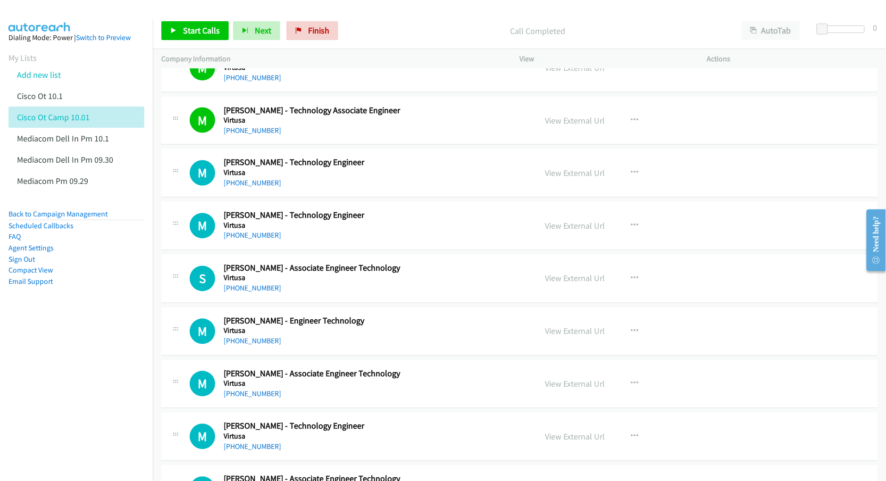
drag, startPoint x: 248, startPoint y: 202, endPoint x: 288, endPoint y: 180, distance: 45.2
click at [248, 188] on link "[PHONE_NUMBER]" at bounding box center [253, 183] width 58 height 9
click at [110, 338] on nav "Dialing Mode: Power | Switch to Preview My Lists Add new list Cisco Ot 10.1 Cis…" at bounding box center [76, 259] width 153 height 481
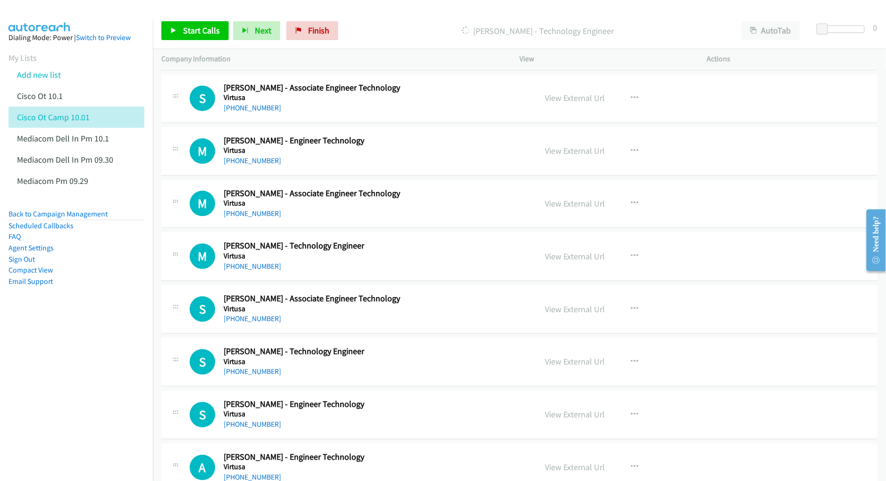
scroll to position [6105, 0]
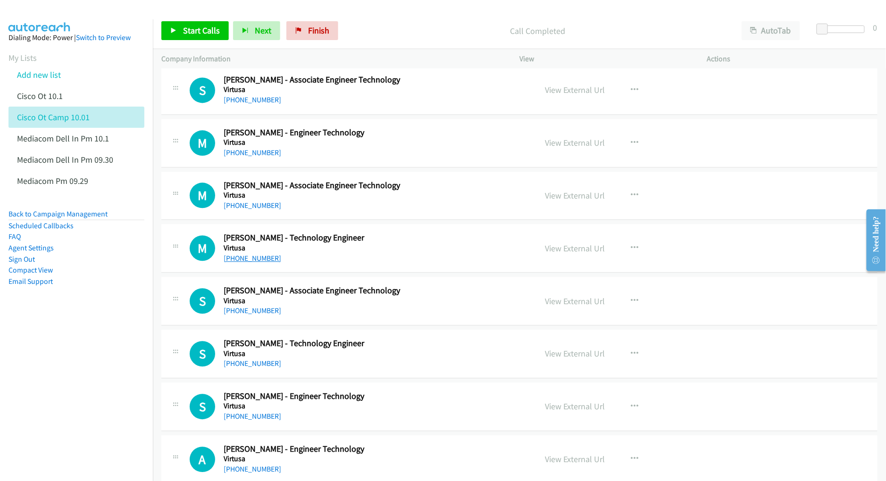
click at [248, 263] on link "[PHONE_NUMBER]" at bounding box center [253, 258] width 58 height 9
click at [76, 361] on nav "Dialing Mode: Power | Switch to Preview My Lists Add new list Cisco Ot 10.1 Cis…" at bounding box center [76, 259] width 153 height 481
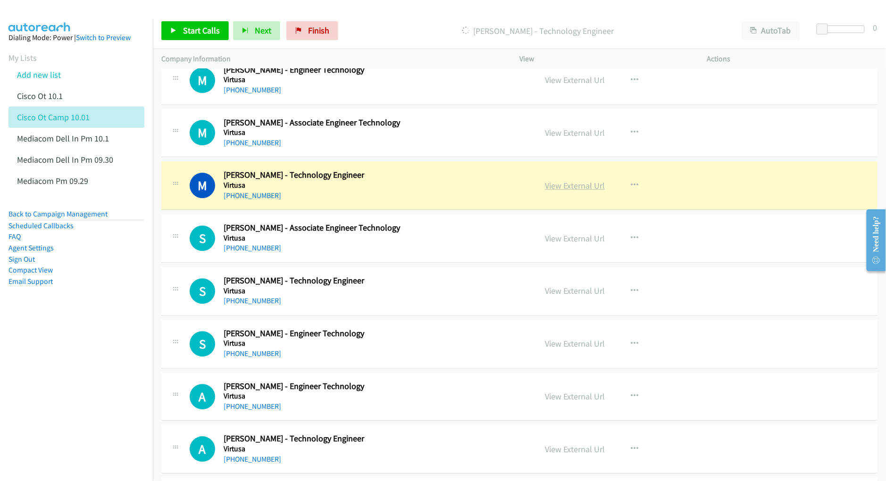
click at [556, 191] on link "View External Url" at bounding box center [575, 185] width 60 height 11
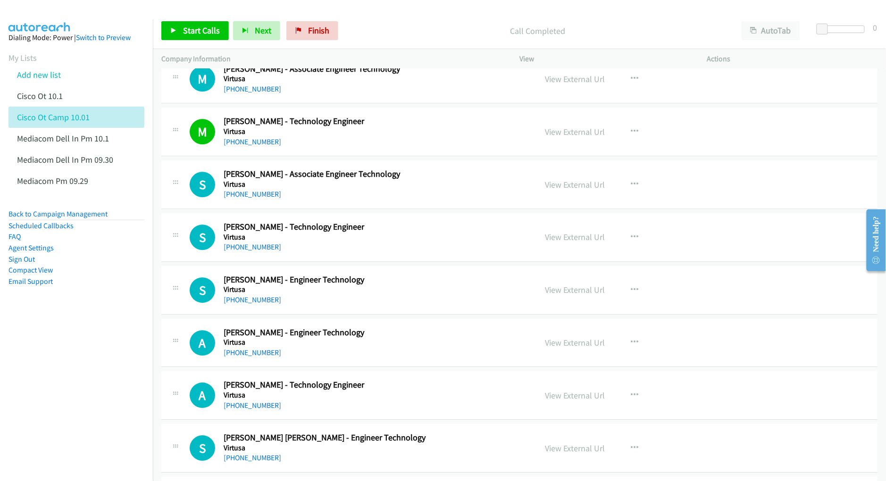
scroll to position [6231, 0]
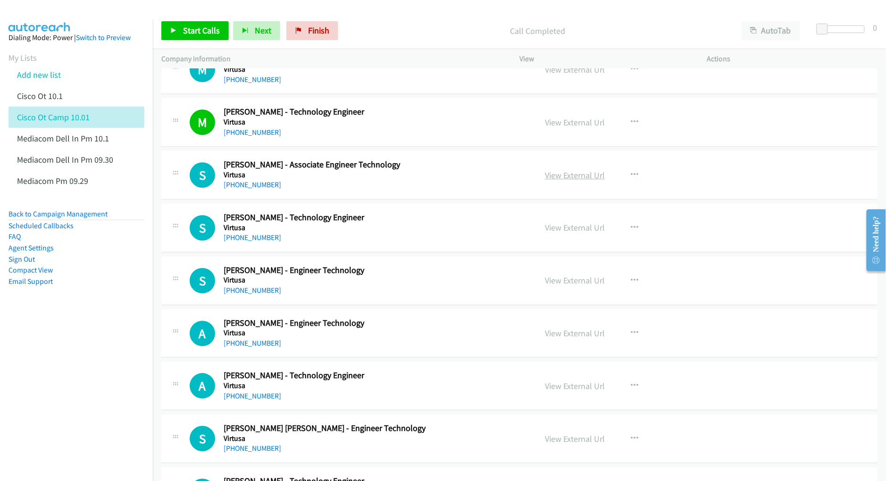
click at [572, 181] on link "View External Url" at bounding box center [575, 175] width 60 height 11
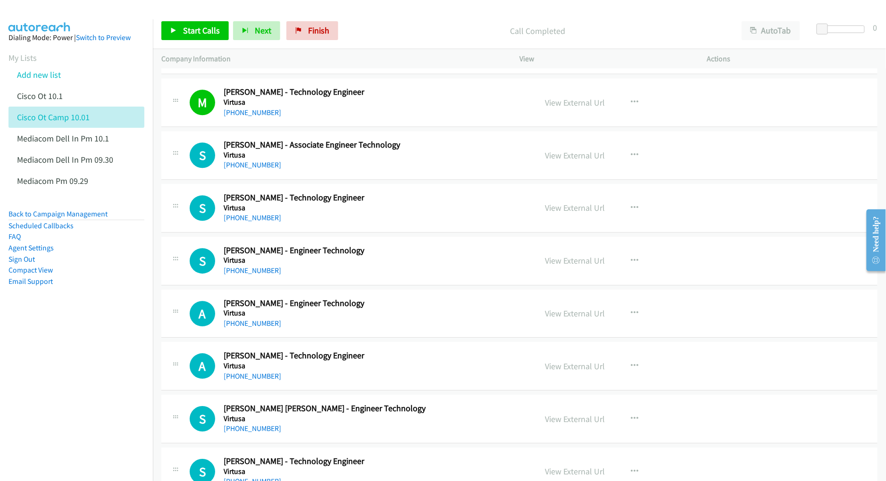
scroll to position [6293, 0]
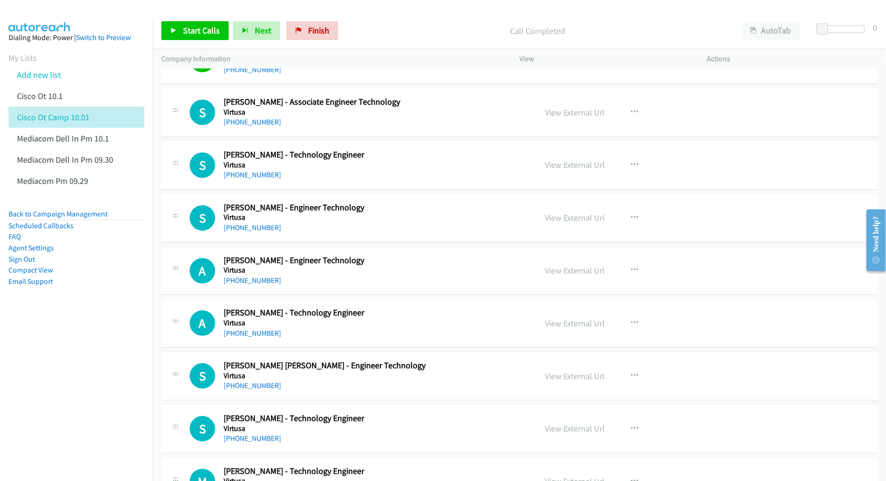
drag, startPoint x: 251, startPoint y: 189, endPoint x: 338, endPoint y: 194, distance: 87.4
click at [251, 179] on link "[PHONE_NUMBER]" at bounding box center [253, 174] width 58 height 9
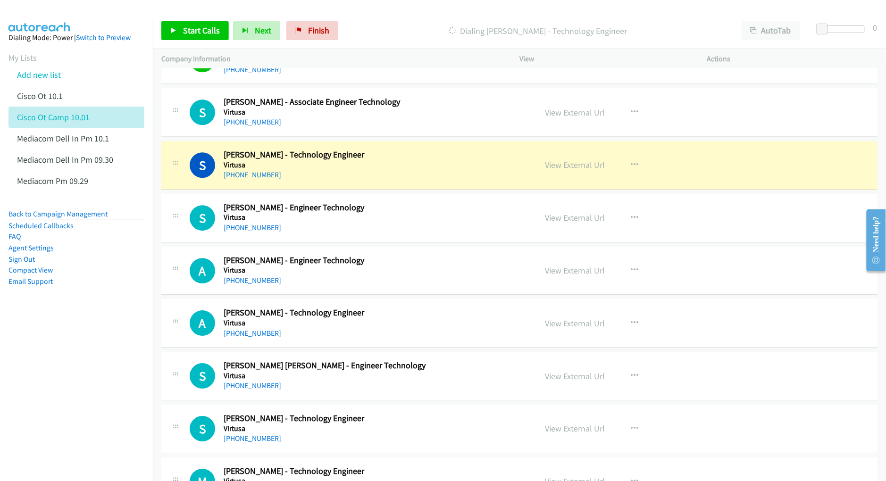
drag, startPoint x: 29, startPoint y: 403, endPoint x: 46, endPoint y: 388, distance: 22.4
click at [33, 400] on nav "Dialing Mode: Power | Switch to Preview My Lists Add new list Cisco Ot 10.1 Cis…" at bounding box center [76, 259] width 153 height 481
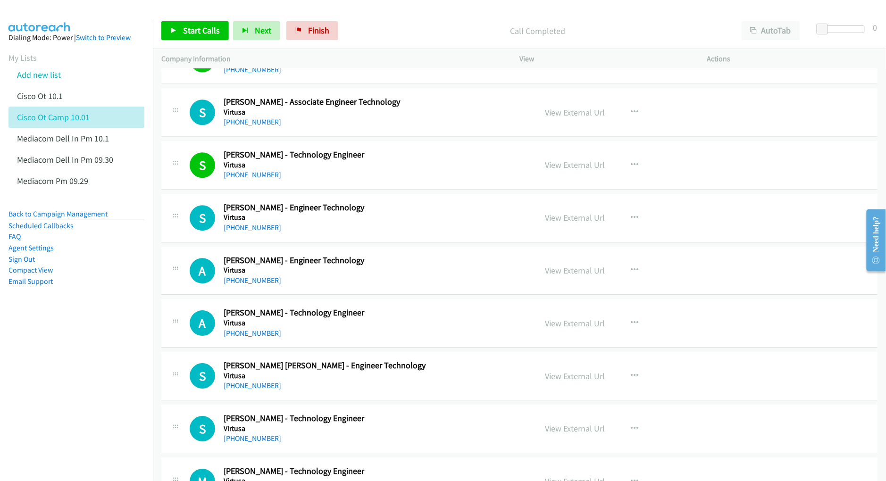
drag, startPoint x: 246, startPoint y: 246, endPoint x: 317, endPoint y: 232, distance: 72.7
click at [246, 232] on link "[PHONE_NUMBER]" at bounding box center [253, 227] width 58 height 9
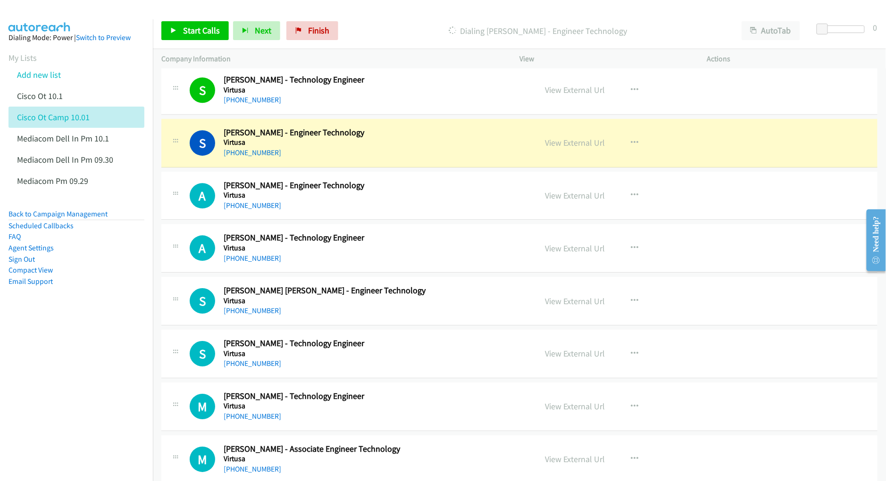
scroll to position [6419, 0]
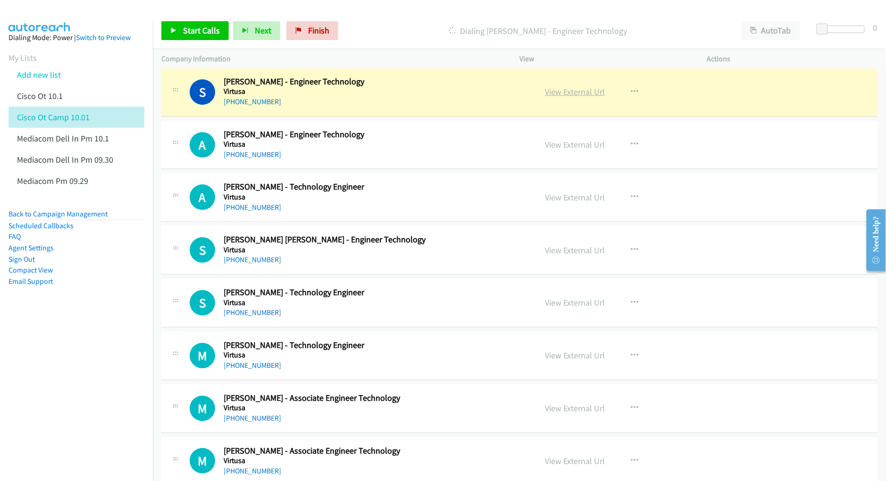
click at [565, 97] on link "View External Url" at bounding box center [575, 91] width 60 height 11
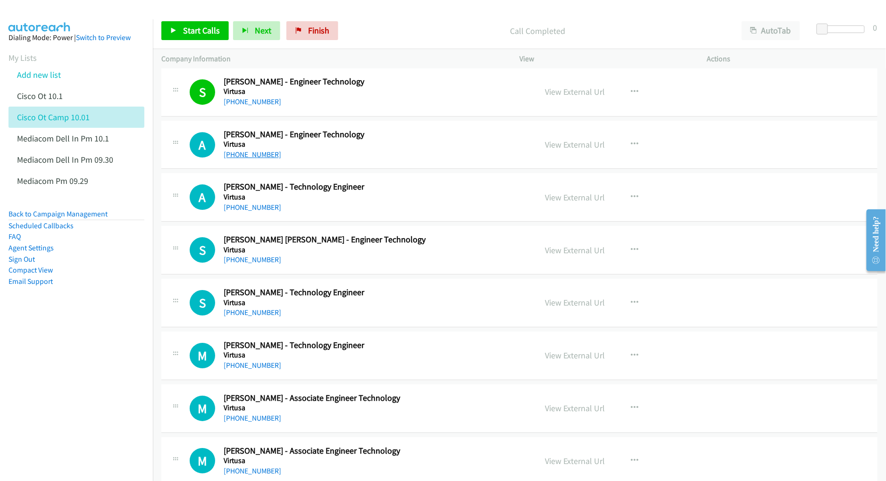
click at [251, 159] on link "[PHONE_NUMBER]" at bounding box center [253, 154] width 58 height 9
click at [63, 383] on nav "Dialing Mode: Power | Switch to Preview My Lists Add new list Cisco Ot 10.1 Cis…" at bounding box center [76, 259] width 153 height 481
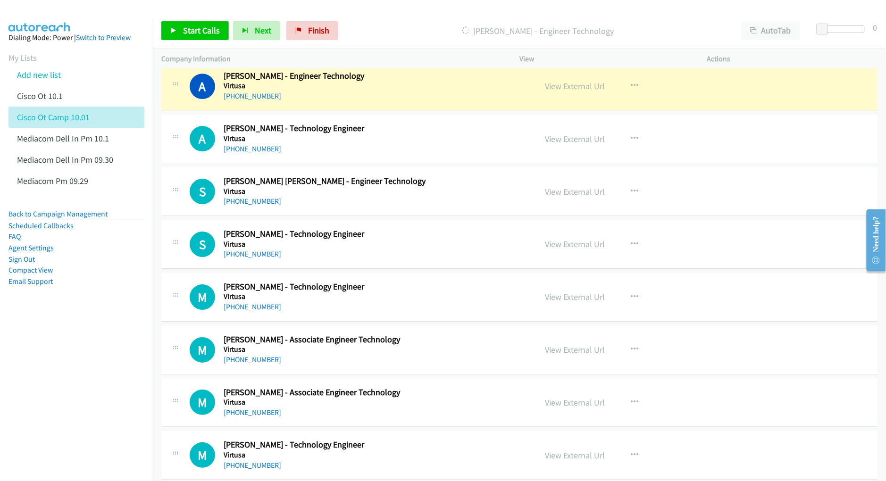
scroll to position [6482, 0]
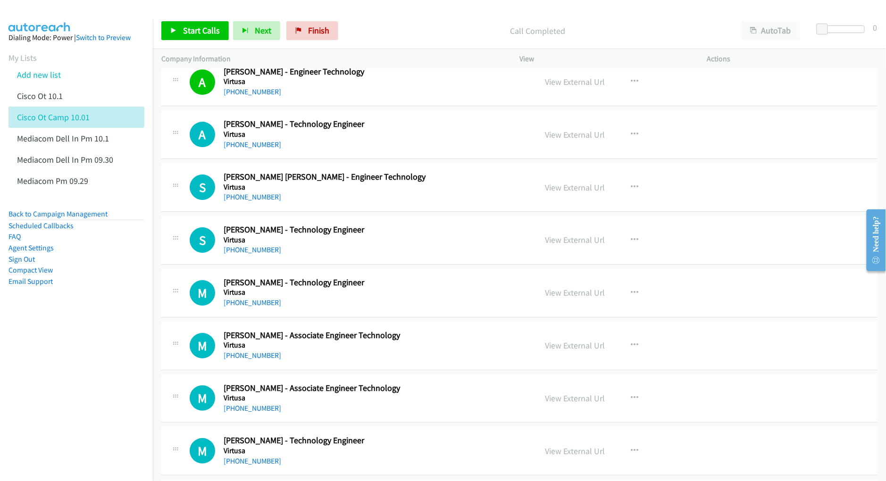
drag, startPoint x: 255, startPoint y: 165, endPoint x: 282, endPoint y: 150, distance: 30.9
click at [255, 149] on link "[PHONE_NUMBER]" at bounding box center [253, 144] width 58 height 9
click at [81, 381] on nav "Dialing Mode: Power | Switch to Preview My Lists Add new list Cisco Ot 10.1 Cis…" at bounding box center [76, 259] width 153 height 481
